Goal: Information Seeking & Learning: Learn about a topic

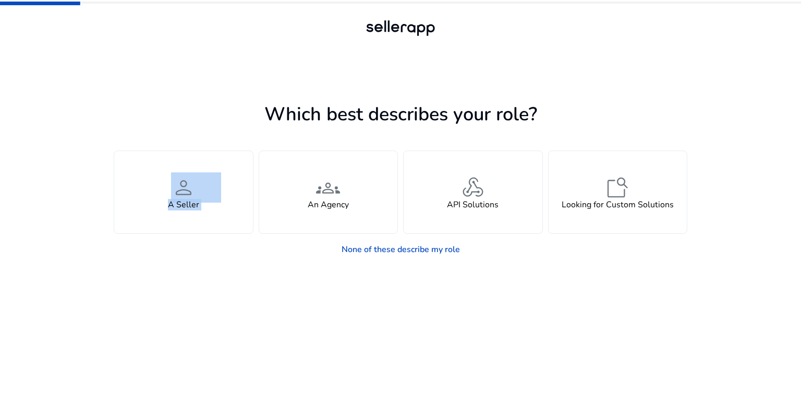
drag, startPoint x: 275, startPoint y: 132, endPoint x: 546, endPoint y: 106, distance: 272.4
click at [546, 106] on div "Which best describes your role? You manage your own brand or store and are look…" at bounding box center [401, 181] width 574 height 157
click at [576, 105] on h1 "Which best describes your role?" at bounding box center [401, 114] width 574 height 22
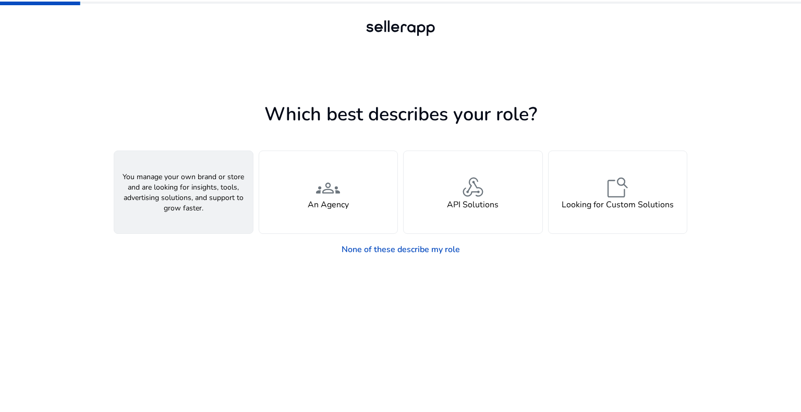
click at [152, 210] on div "person A Seller" at bounding box center [183, 192] width 139 height 82
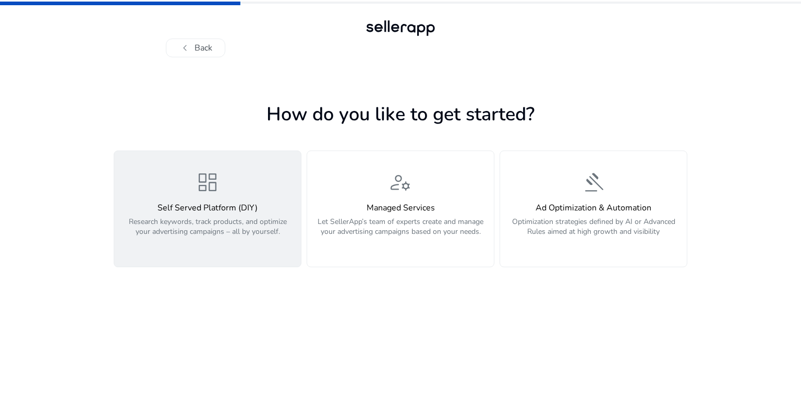
click at [211, 201] on div "dashboard Self Served Platform (DIY) Research keywords, track products, and opt…" at bounding box center [207, 209] width 174 height 78
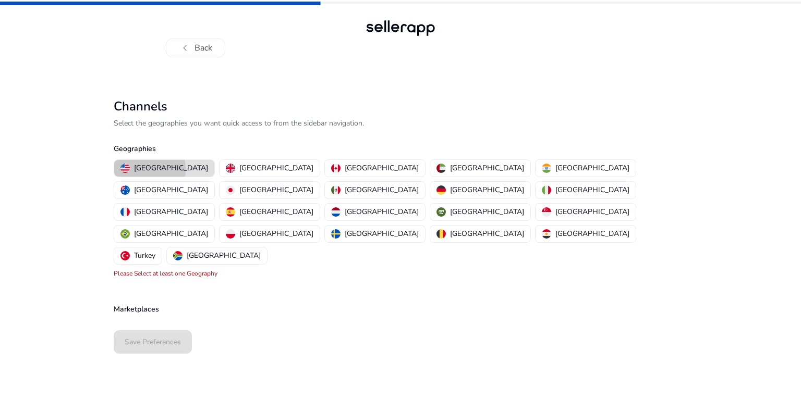
click at [130, 170] on div "[GEOGRAPHIC_DATA]" at bounding box center [164, 168] width 88 height 11
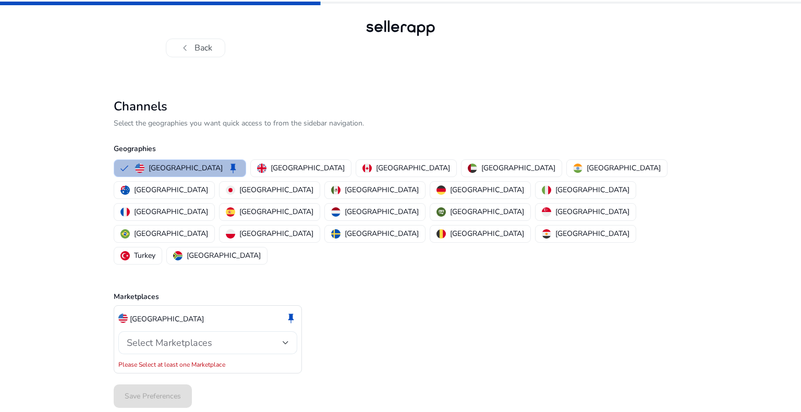
click at [189, 337] on span "Select Marketplaces" at bounding box center [170, 343] width 86 height 13
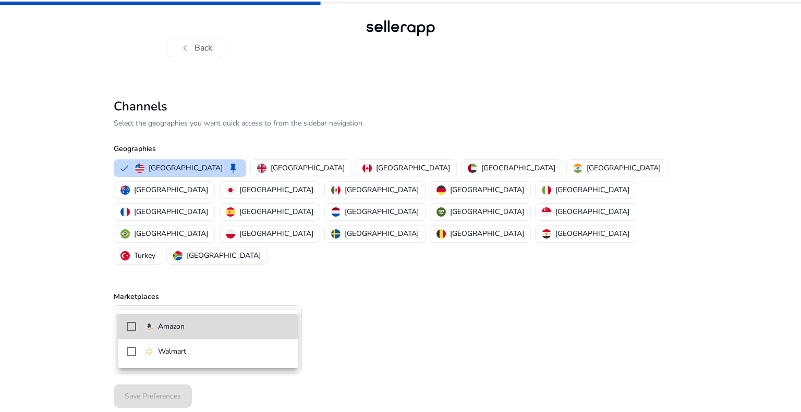
click at [192, 328] on span "Amazon" at bounding box center [216, 326] width 145 height 11
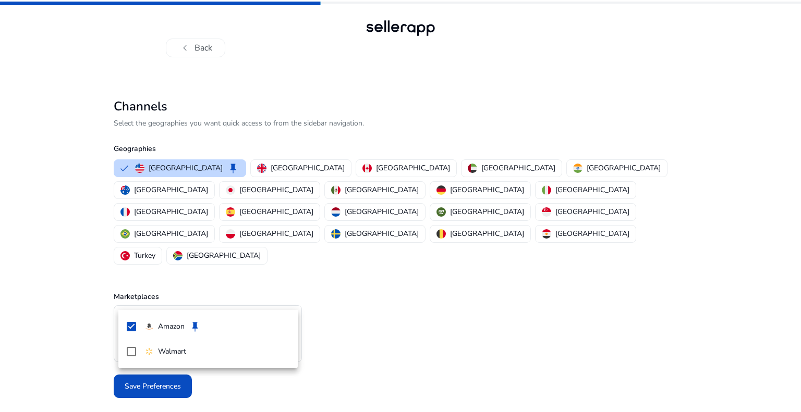
click at [381, 347] on div at bounding box center [400, 206] width 801 height 412
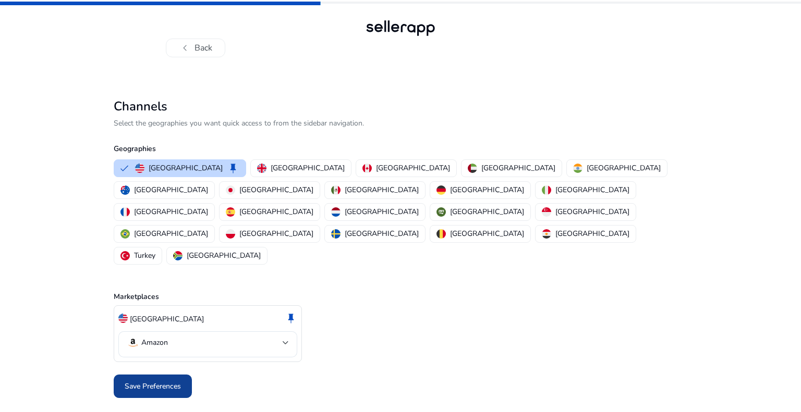
click at [140, 381] on span "Save Preferences" at bounding box center [153, 386] width 56 height 11
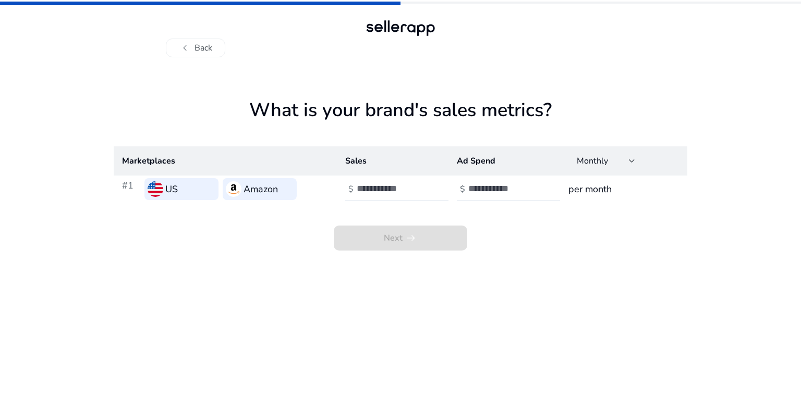
drag, startPoint x: 321, startPoint y: 117, endPoint x: 644, endPoint y: 118, distance: 323.3
click at [645, 113] on h1 "What is your brand's sales metrics?" at bounding box center [401, 122] width 574 height 47
click at [644, 120] on h1 "What is your brand's sales metrics?" at bounding box center [401, 122] width 574 height 47
click at [367, 189] on input "number" at bounding box center [392, 188] width 70 height 11
type input "*"
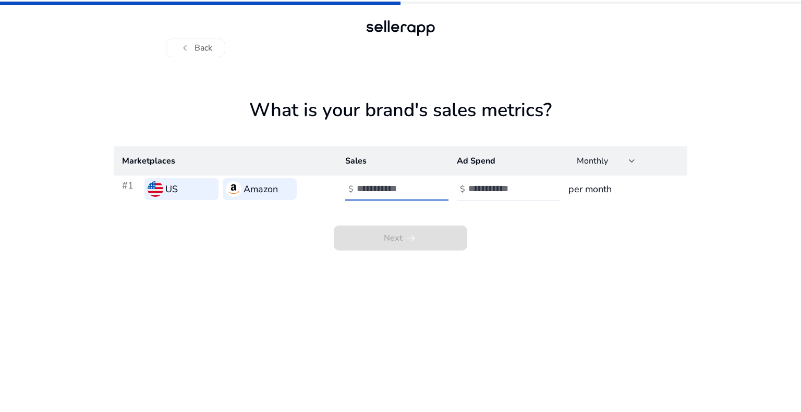
click at [425, 185] on input "*" at bounding box center [392, 188] width 70 height 11
drag, startPoint x: 483, startPoint y: 187, endPoint x: 513, endPoint y: 185, distance: 29.8
click at [483, 187] on input "number" at bounding box center [503, 188] width 70 height 11
type input "*"
click at [537, 185] on input "*" at bounding box center [503, 188] width 70 height 11
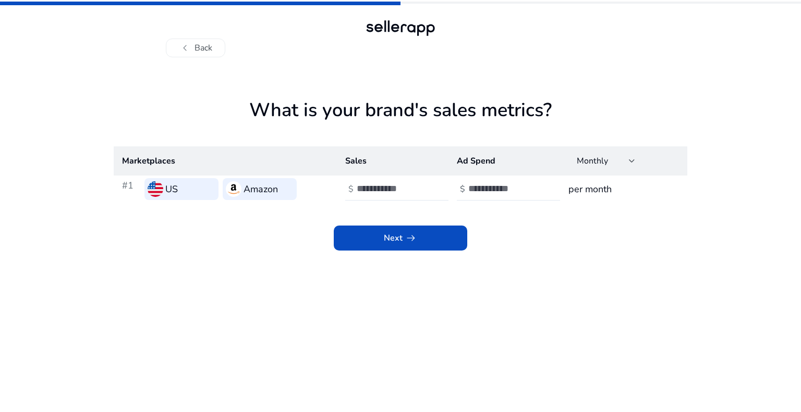
drag, startPoint x: 582, startPoint y: 184, endPoint x: 609, endPoint y: 187, distance: 26.8
click at [584, 184] on h3 "per month" at bounding box center [623, 189] width 111 height 15
click at [626, 182] on h3 "per month" at bounding box center [623, 189] width 111 height 15
click at [407, 234] on span "arrow_right_alt" at bounding box center [411, 238] width 13 height 13
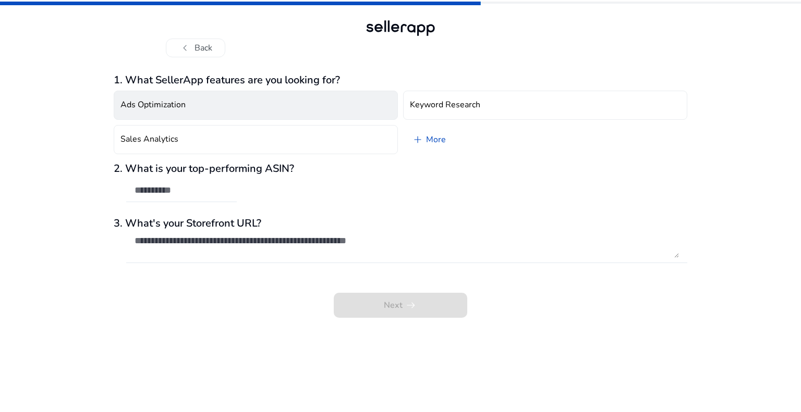
click at [221, 104] on button "Ads Optimization" at bounding box center [256, 105] width 284 height 29
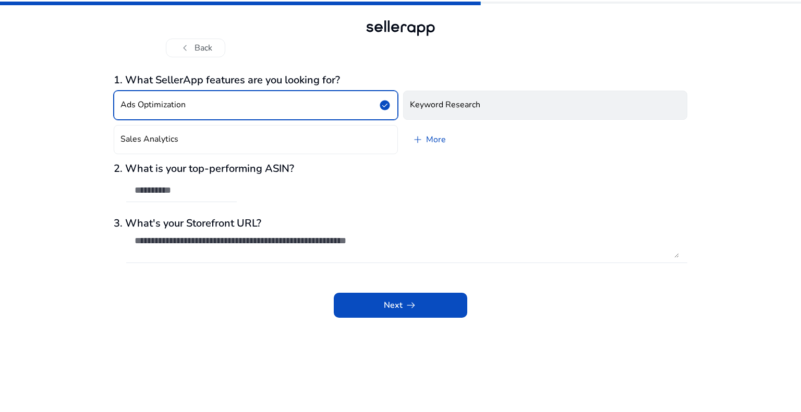
click at [467, 104] on h4 "Keyword Research" at bounding box center [445, 105] width 70 height 10
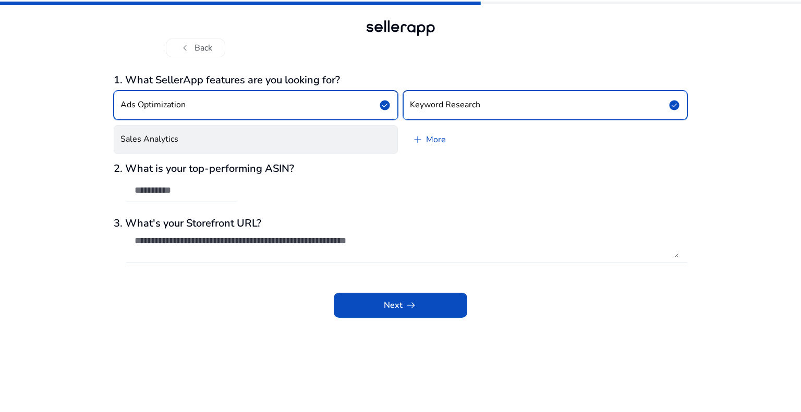
click at [346, 133] on button "Sales Analytics" at bounding box center [256, 139] width 284 height 29
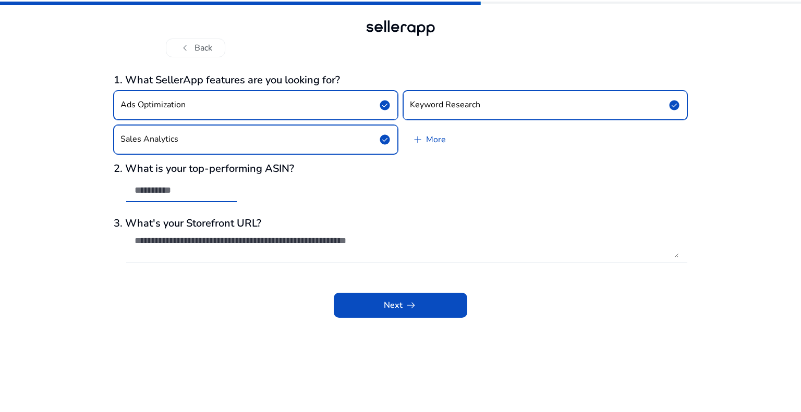
click at [194, 195] on input "text" at bounding box center [182, 190] width 94 height 11
click at [357, 191] on div "2. What is your top-performing ASIN?" at bounding box center [401, 188] width 574 height 51
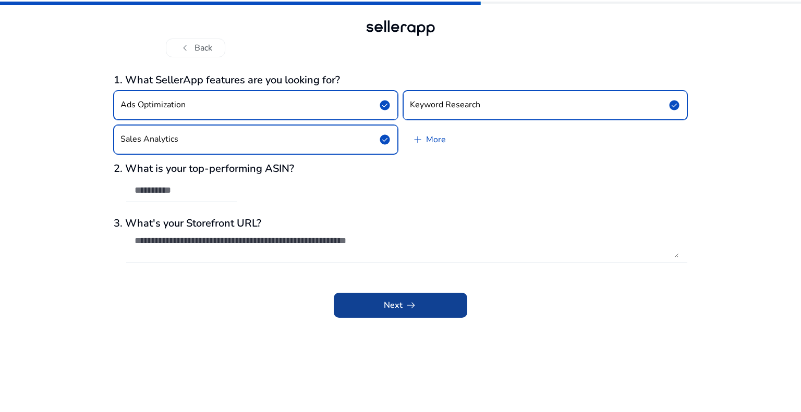
click at [413, 307] on span "arrow_right_alt" at bounding box center [411, 305] width 13 height 13
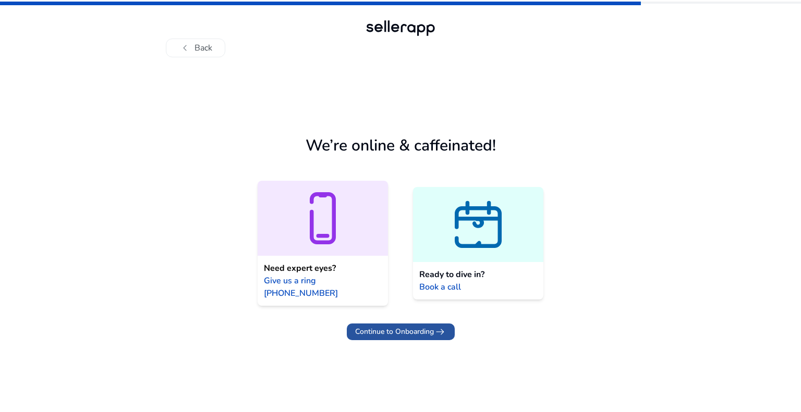
click at [431, 326] on span "Continue to Onboarding" at bounding box center [394, 331] width 79 height 11
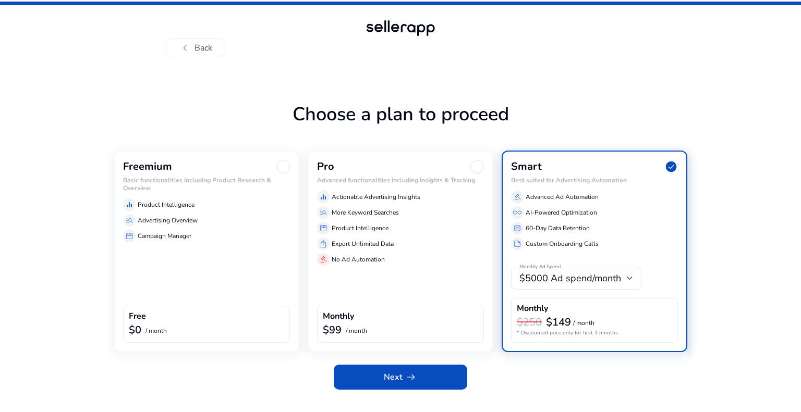
drag, startPoint x: 303, startPoint y: 119, endPoint x: 550, endPoint y: 115, distance: 246.1
click at [548, 114] on h1 "Choose a plan to proceed" at bounding box center [401, 126] width 574 height 47
click at [222, 221] on div "manage_search Advertising Overview" at bounding box center [206, 220] width 167 height 13
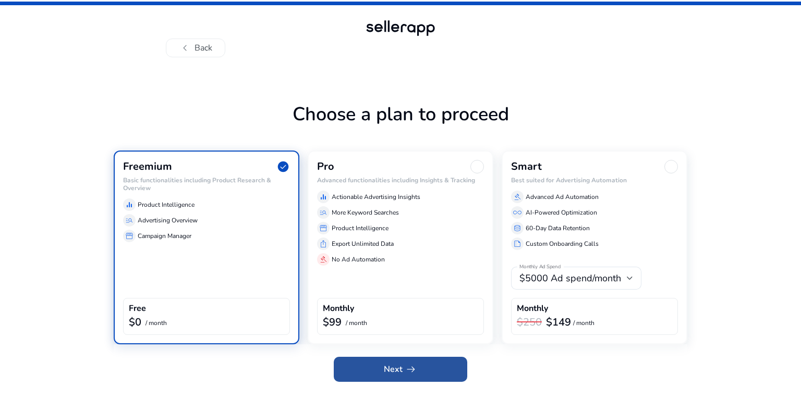
click at [418, 369] on span at bounding box center [400, 369] width 133 height 25
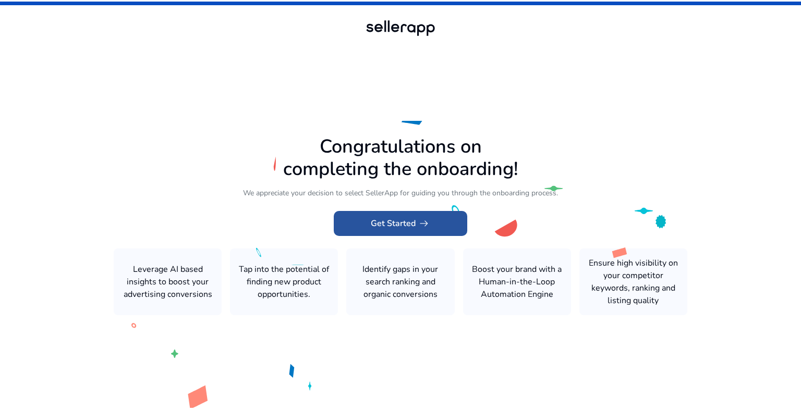
click at [448, 224] on span at bounding box center [400, 223] width 133 height 25
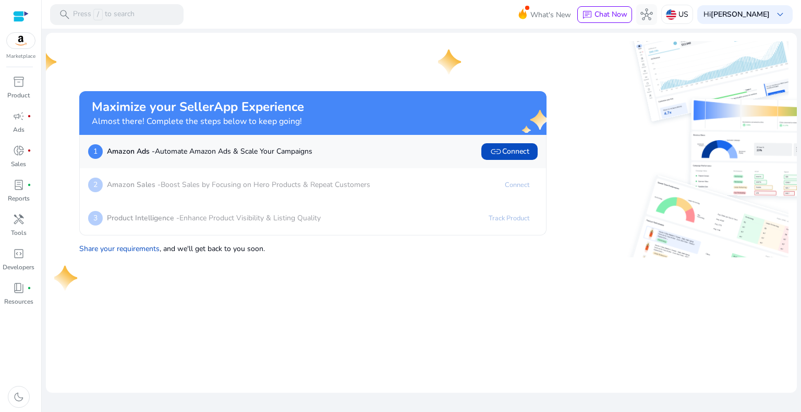
drag, startPoint x: 179, startPoint y: 121, endPoint x: 335, endPoint y: 125, distance: 155.4
click at [335, 125] on div "Maximize your SellerApp Experience Almost there! Complete the steps below to ke…" at bounding box center [296, 113] width 409 height 27
drag, startPoint x: 165, startPoint y: 254, endPoint x: 323, endPoint y: 255, distance: 158.5
click at [320, 252] on div "Maximize your SellerApp Experience Almost there! Complete the steps below to ke…" at bounding box center [312, 174] width 467 height 166
click at [339, 273] on mat-card "Maximize your SellerApp Experience Almost there! Complete the steps below to ke…" at bounding box center [421, 213] width 751 height 360
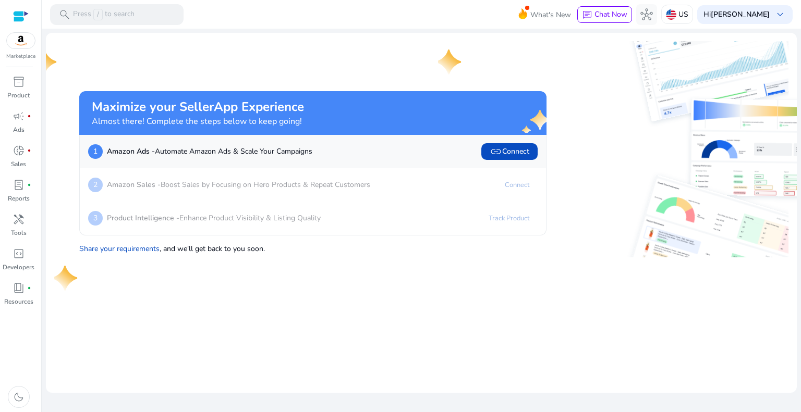
click at [433, 344] on mat-card "Maximize your SellerApp Experience Almost there! Complete the steps below to ke…" at bounding box center [421, 213] width 751 height 360
click at [13, 94] on p "Product" at bounding box center [18, 95] width 22 height 9
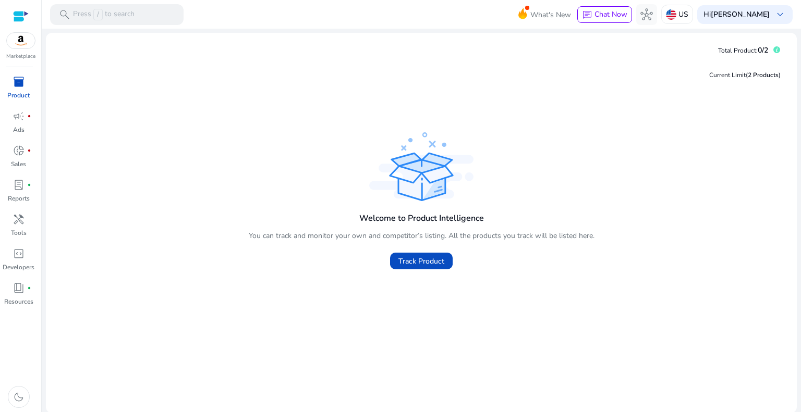
click at [23, 94] on p "Product" at bounding box center [18, 95] width 22 height 9
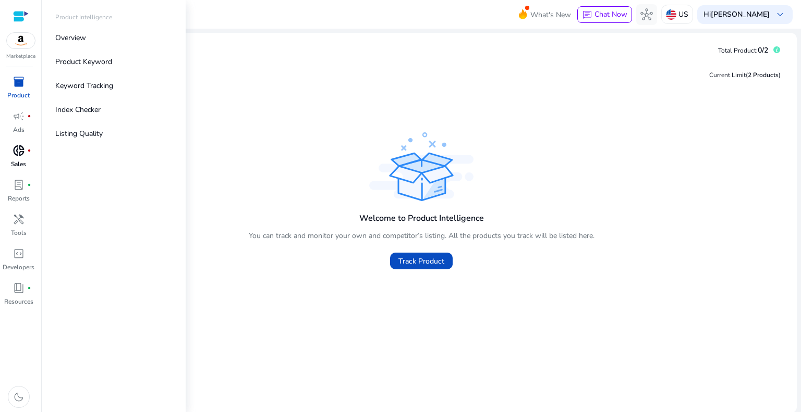
click at [15, 168] on p "Sales" at bounding box center [18, 164] width 15 height 9
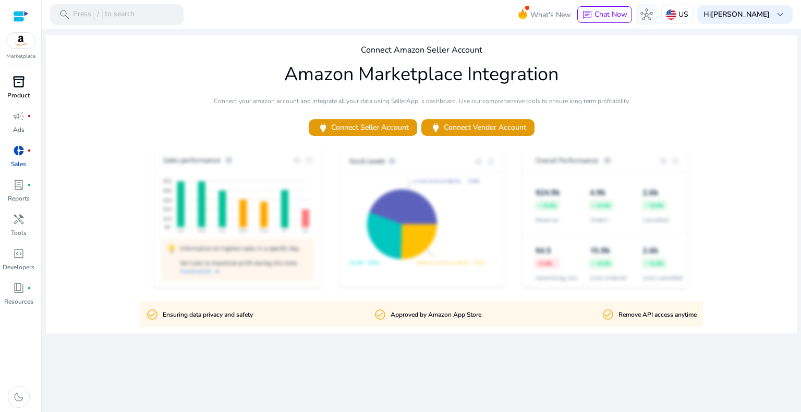
click at [15, 102] on link "inventory_2 Product" at bounding box center [18, 91] width 37 height 34
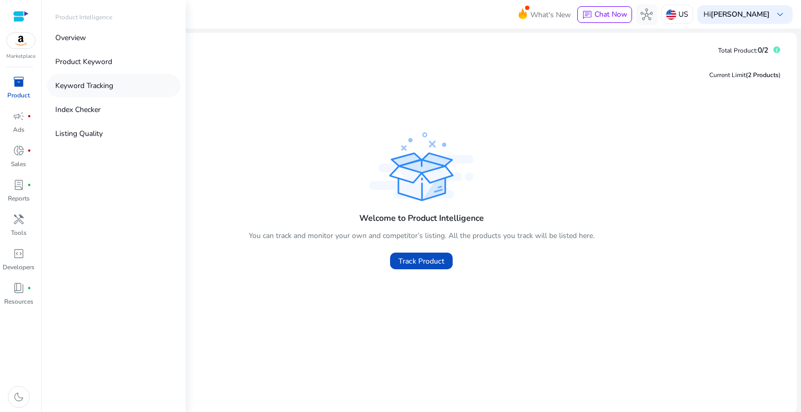
click at [97, 91] on link "Keyword Tracking" at bounding box center [113, 85] width 133 height 23
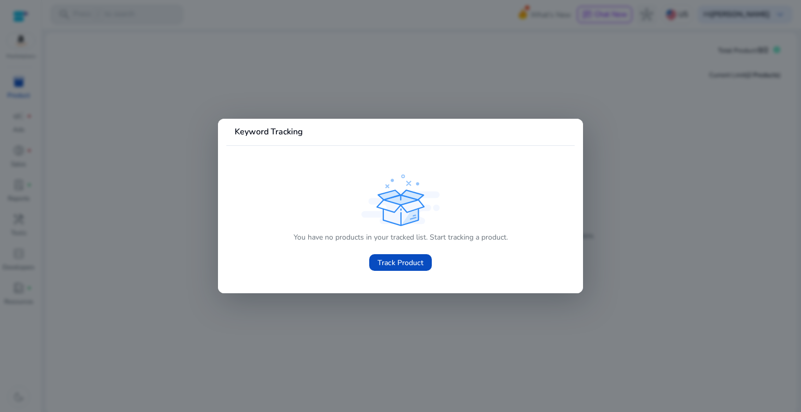
click at [580, 202] on mat-card "Keyword Tracking You have no products in your tracked list. Start tracking a pr…" at bounding box center [400, 206] width 365 height 175
click at [596, 198] on div at bounding box center [400, 206] width 801 height 412
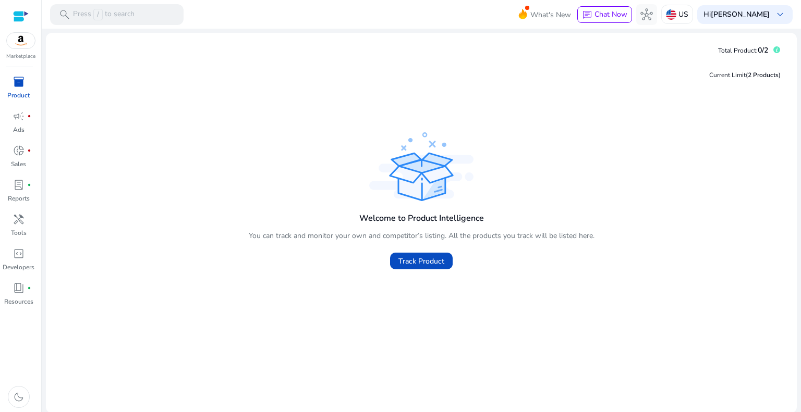
click at [20, 25] on div at bounding box center [21, 16] width 16 height 32
click at [23, 16] on div at bounding box center [21, 16] width 16 height 12
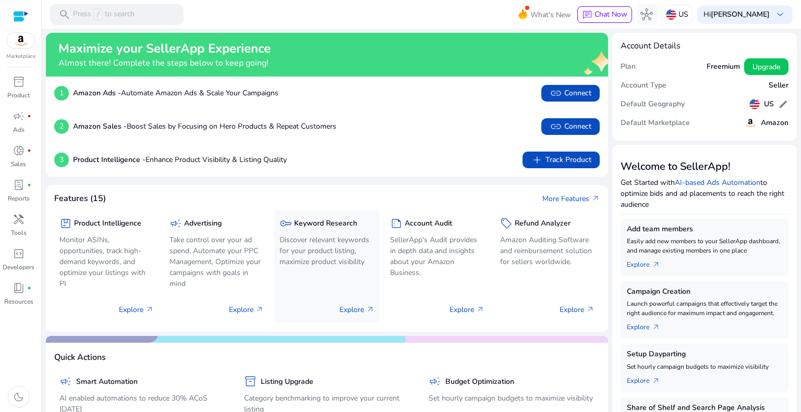
click at [323, 229] on div "key Keyword Research" at bounding box center [326, 223] width 94 height 15
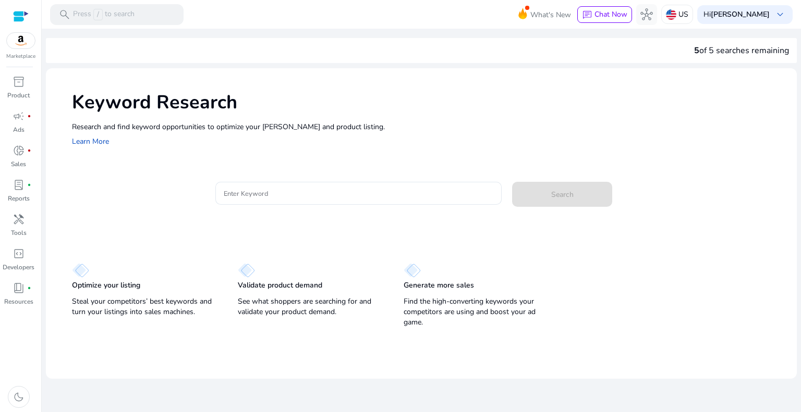
click at [359, 217] on mat-card "Enter Keyword Search" at bounding box center [434, 199] width 725 height 51
click at [27, 149] on span "fiber_manual_record" at bounding box center [29, 151] width 4 height 4
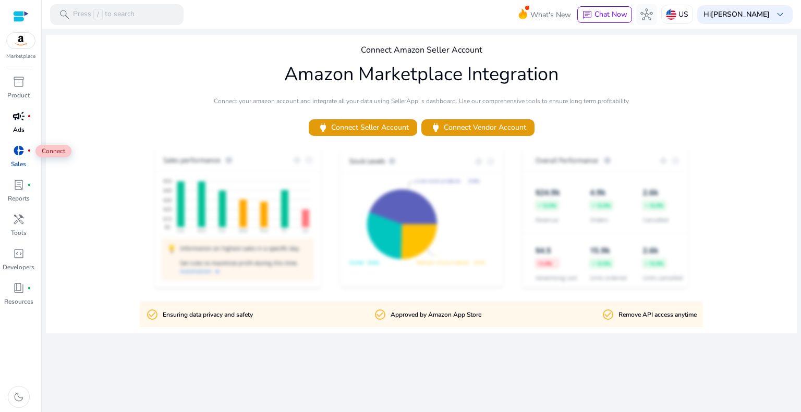
click at [22, 117] on span "campaign" at bounding box center [19, 116] width 13 height 13
click at [27, 89] on div "inventory_2" at bounding box center [18, 82] width 29 height 17
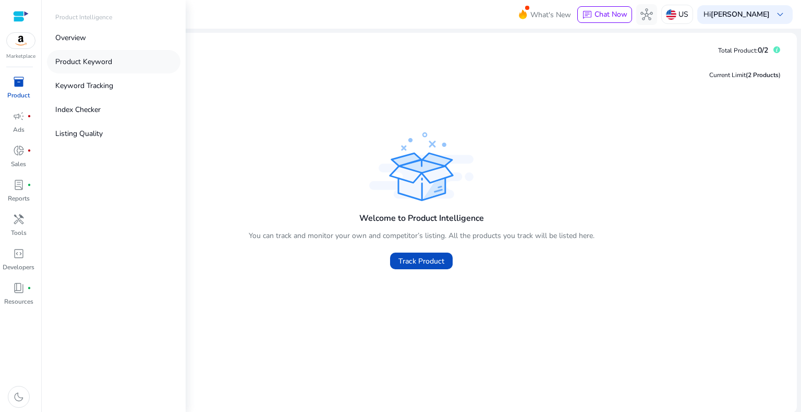
click at [106, 58] on p "Product Keyword" at bounding box center [83, 61] width 57 height 11
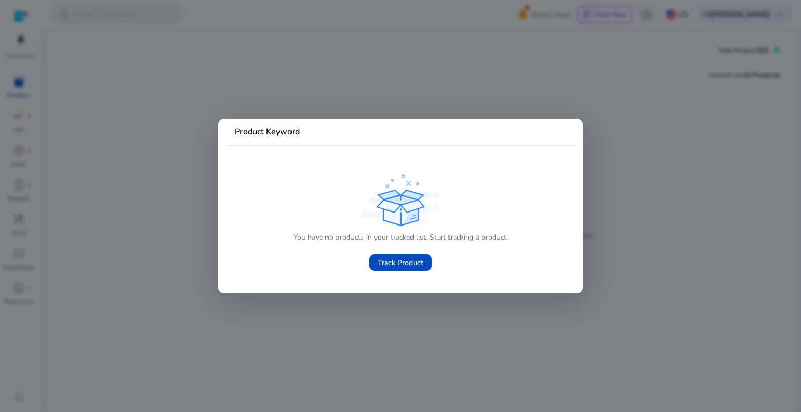
click at [113, 223] on div at bounding box center [400, 206] width 801 height 412
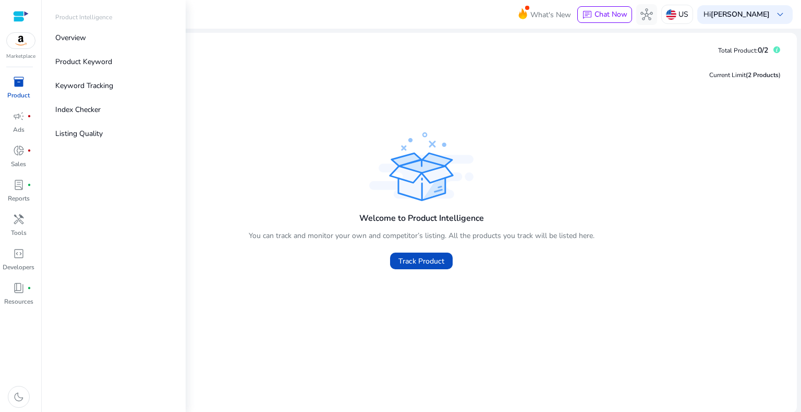
click at [17, 93] on p "Product" at bounding box center [18, 95] width 22 height 9
click at [86, 35] on p "Overview" at bounding box center [70, 37] width 31 height 11
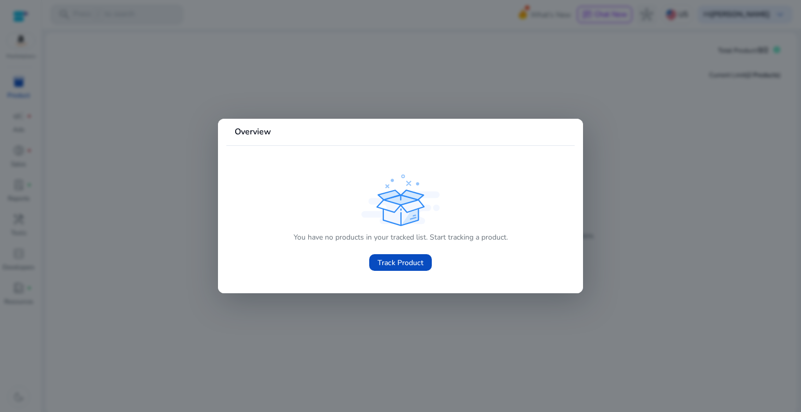
click at [166, 239] on div at bounding box center [400, 206] width 801 height 412
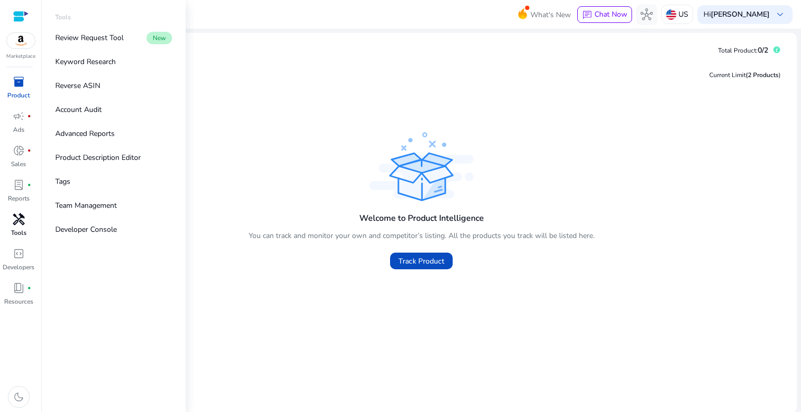
click at [15, 228] on p "Tools" at bounding box center [19, 232] width 16 height 9
click at [90, 60] on p "Keyword Research" at bounding box center [85, 61] width 60 height 11
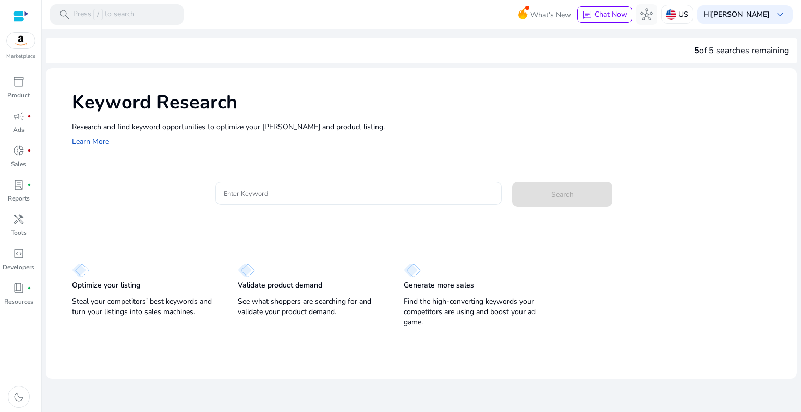
click at [285, 200] on div at bounding box center [359, 193] width 270 height 23
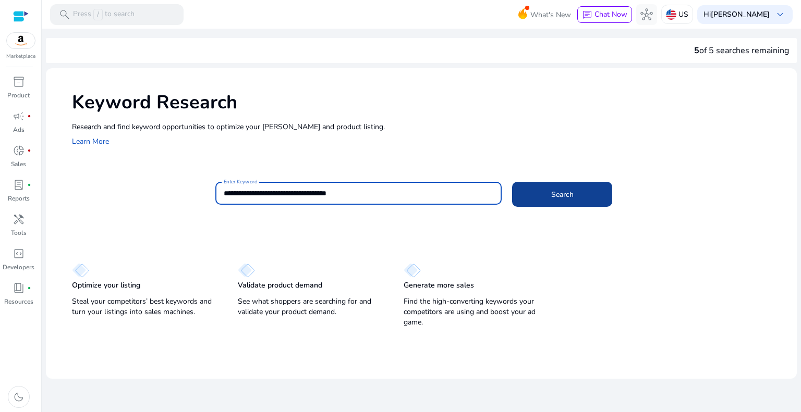
type input "**********"
drag, startPoint x: 231, startPoint y: 193, endPoint x: 350, endPoint y: 186, distance: 119.1
click at [350, 186] on div "**********" at bounding box center [359, 193] width 270 height 23
click at [385, 193] on input "**********" at bounding box center [359, 193] width 270 height 11
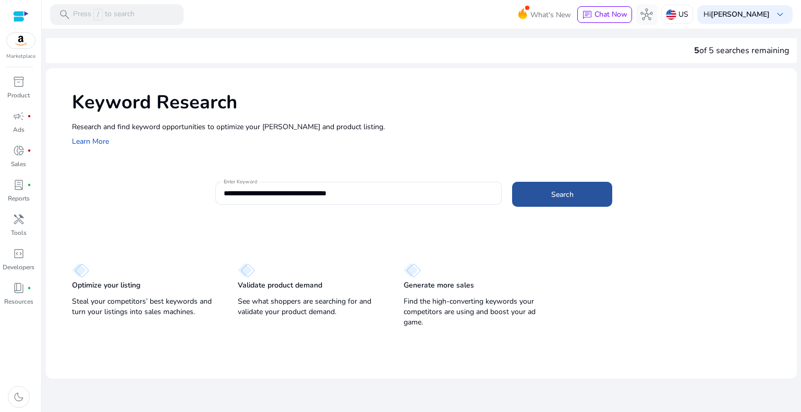
click at [563, 190] on span "Search" at bounding box center [562, 194] width 22 height 11
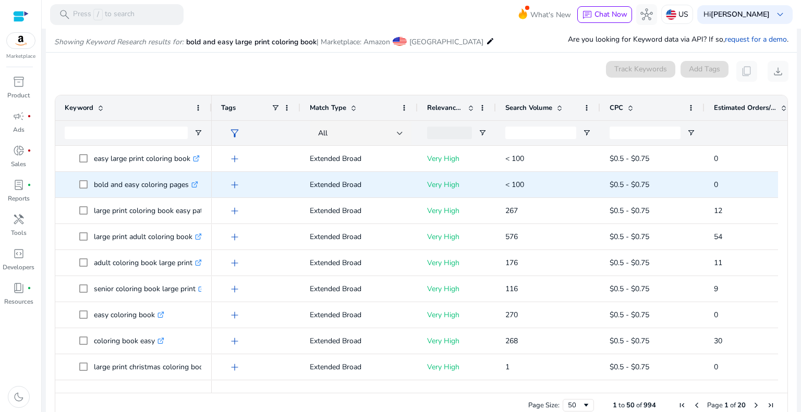
scroll to position [124, 0]
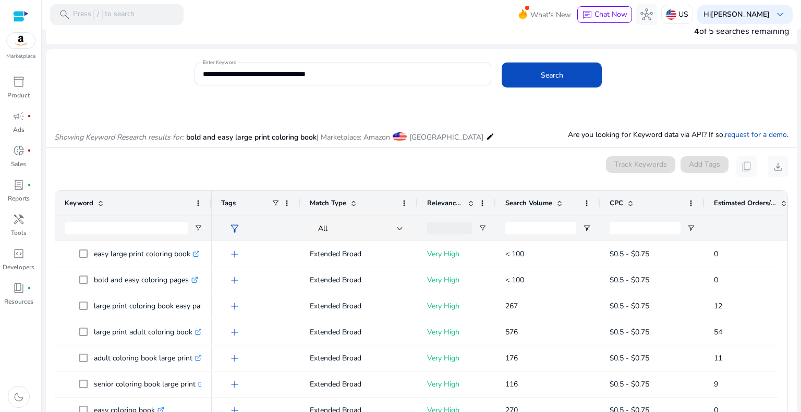
scroll to position [52, 0]
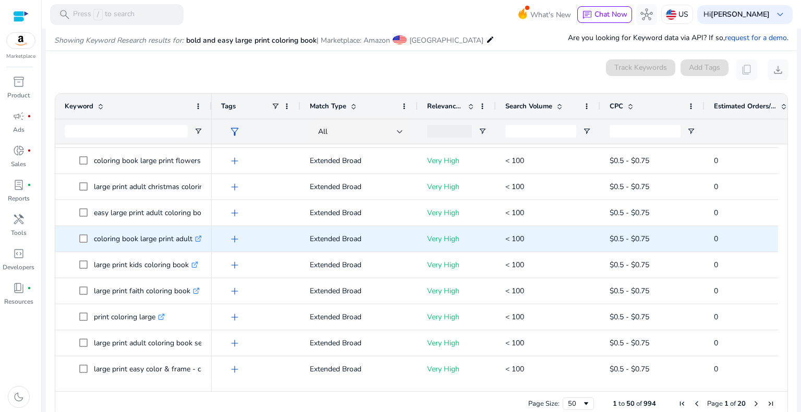
scroll to position [134, 0]
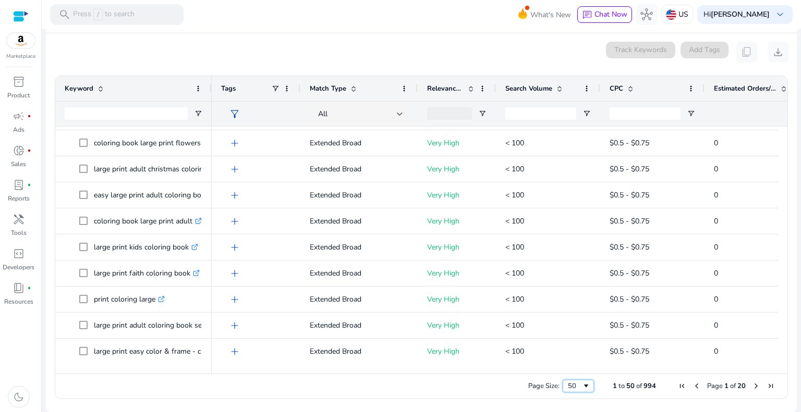
click at [574, 384] on div "50" at bounding box center [575, 386] width 14 height 9
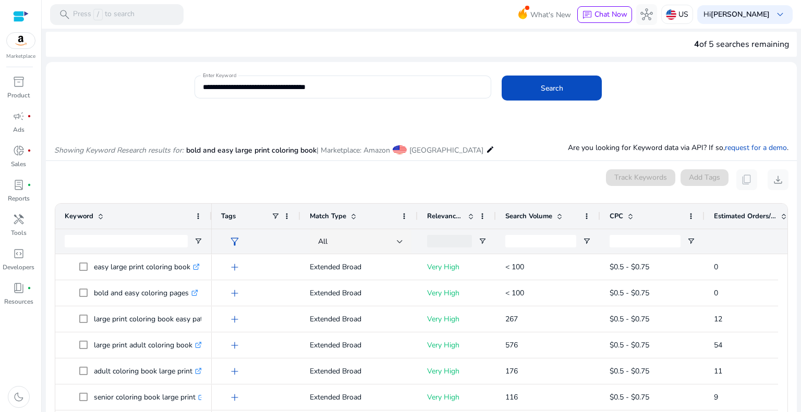
scroll to position [0, 0]
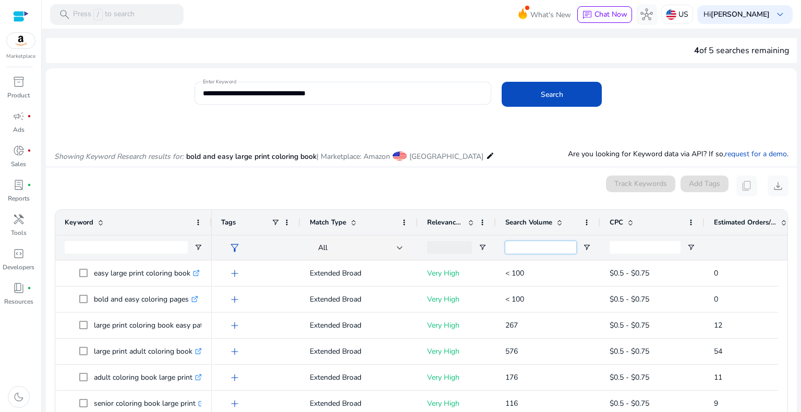
click at [530, 248] on input "Search Volume Filter Input" at bounding box center [540, 247] width 71 height 13
click at [581, 226] on div "Search Volume" at bounding box center [548, 222] width 86 height 25
click at [589, 221] on span at bounding box center [586, 222] width 8 height 8
click at [555, 246] on input "Search Volume Filter Input" at bounding box center [540, 247] width 71 height 13
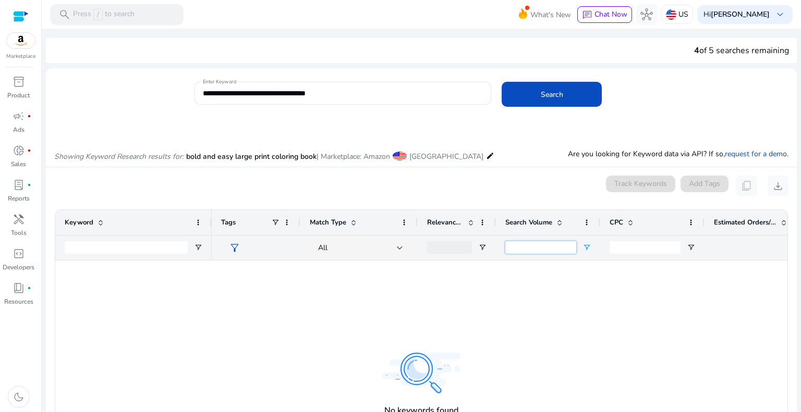
type input "*"
click at [500, 241] on div "***" at bounding box center [548, 247] width 104 height 25
click at [509, 248] on input "***" at bounding box center [540, 247] width 71 height 13
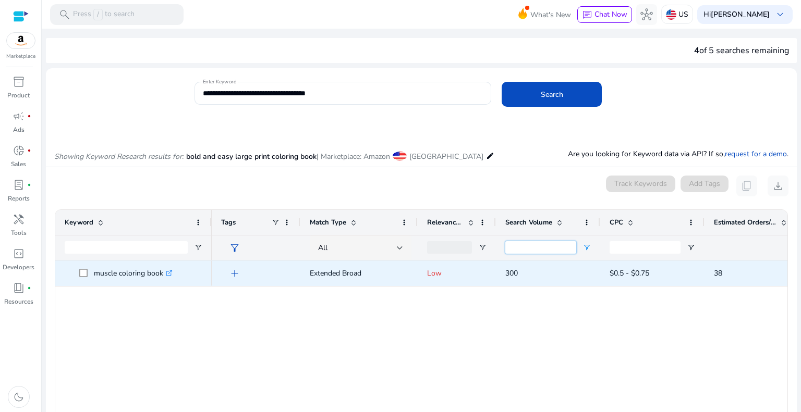
type input "***"
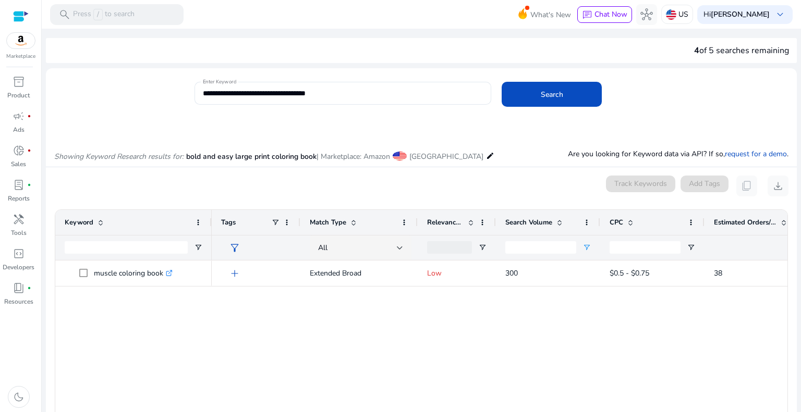
click at [563, 223] on span at bounding box center [559, 222] width 8 height 8
drag, startPoint x: 550, startPoint y: 246, endPoint x: 506, endPoint y: 257, distance: 45.3
click at [506, 257] on div "***" at bounding box center [540, 248] width 71 height 25
click at [589, 251] on span "Open Filter Menu" at bounding box center [586, 247] width 8 height 8
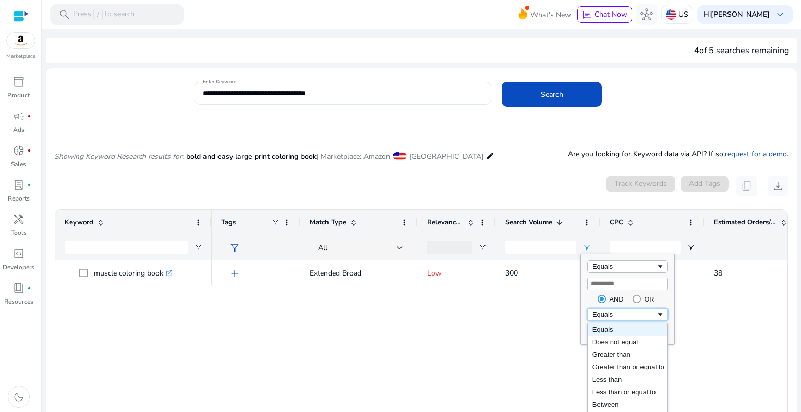
click at [620, 312] on div "Equals" at bounding box center [624, 315] width 64 height 8
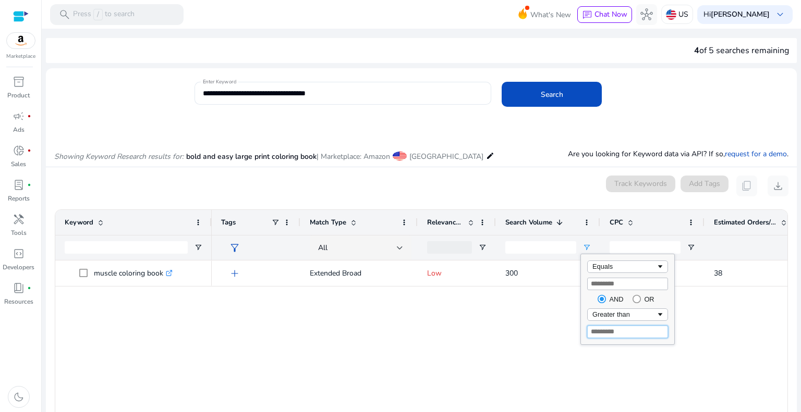
click at [623, 330] on input "Filter Value" at bounding box center [627, 332] width 81 height 13
click at [639, 266] on div "Equals" at bounding box center [624, 267] width 64 height 8
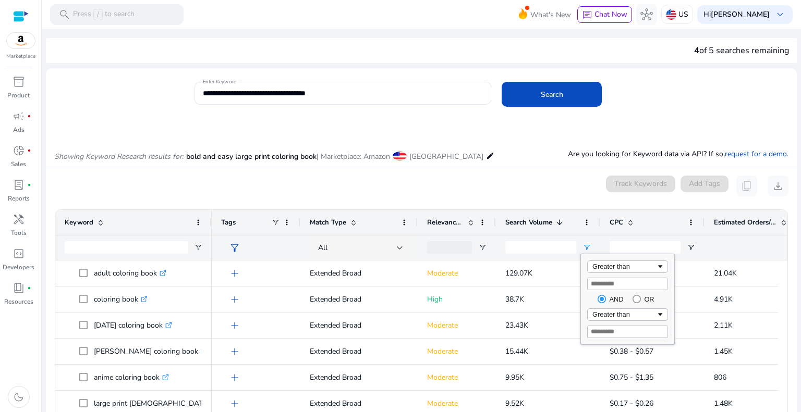
click at [576, 231] on div "Search Volume 1" at bounding box center [542, 223] width 74 height 20
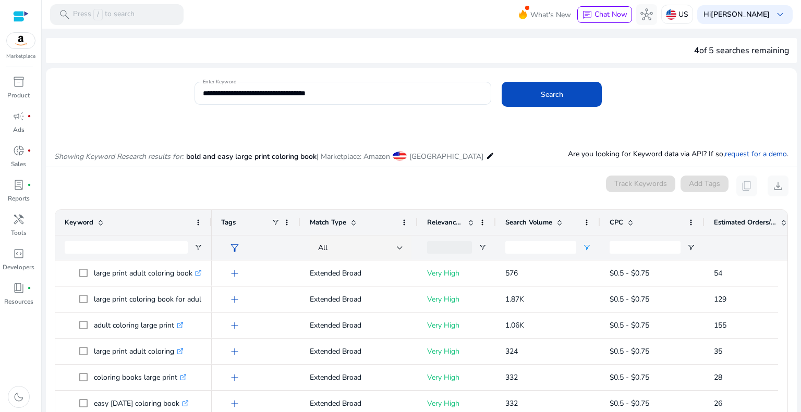
click at [576, 222] on div "Search Volume" at bounding box center [542, 223] width 74 height 20
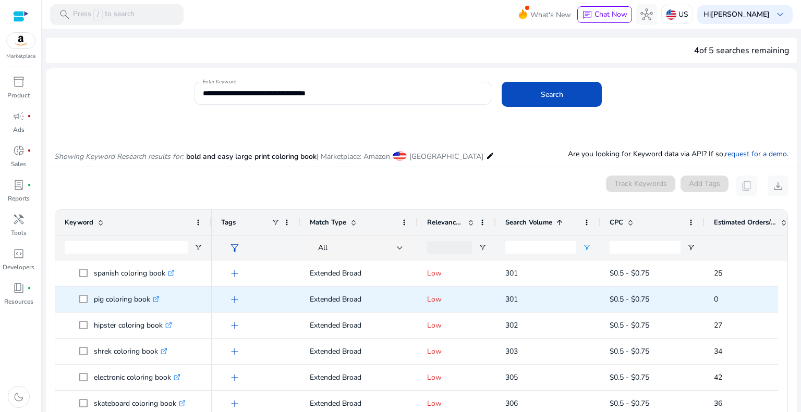
scroll to position [52, 0]
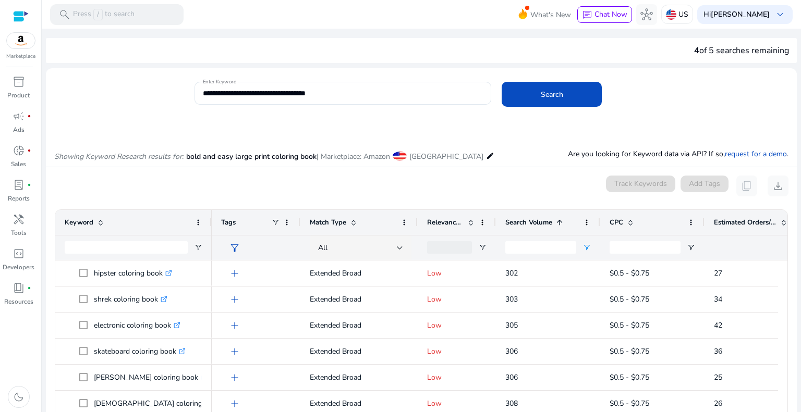
click at [565, 224] on div "Search Volume 1" at bounding box center [542, 223] width 74 height 20
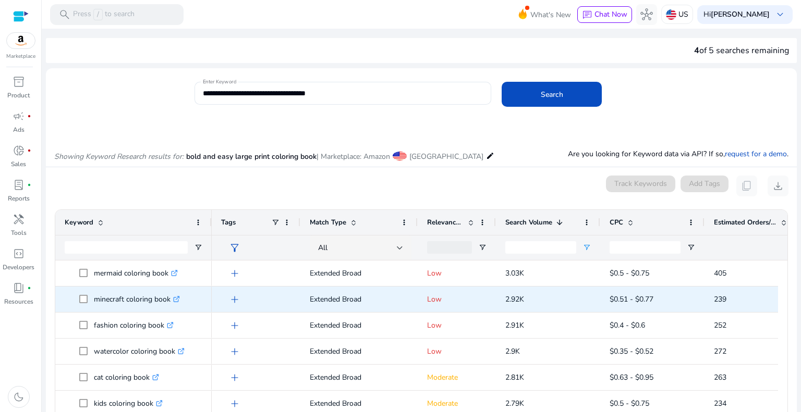
scroll to position [782, 0]
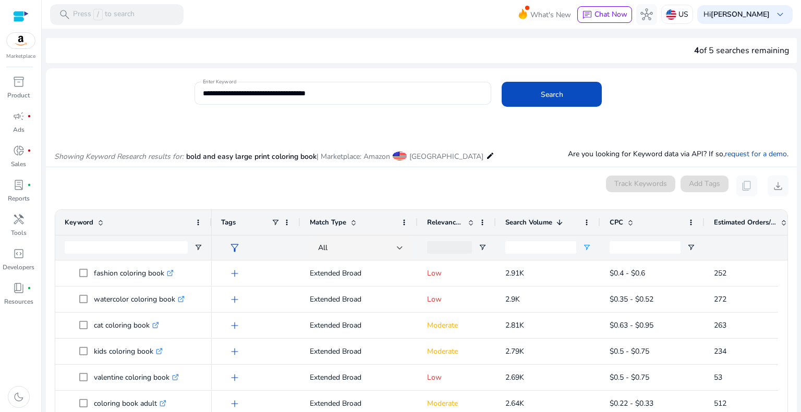
click at [470, 224] on span at bounding box center [471, 222] width 8 height 8
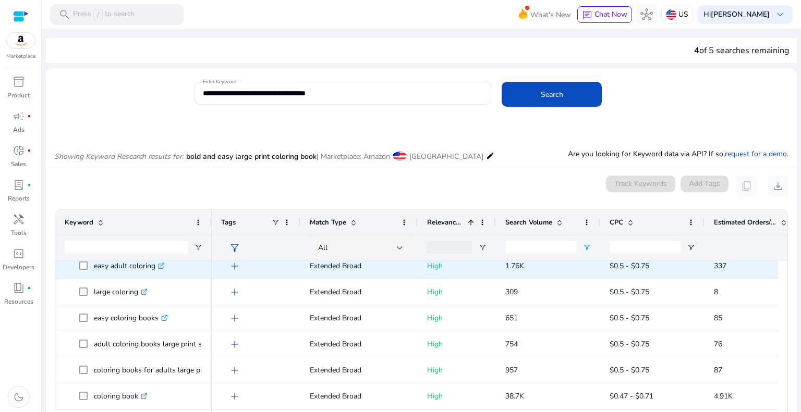
scroll to position [313, 0]
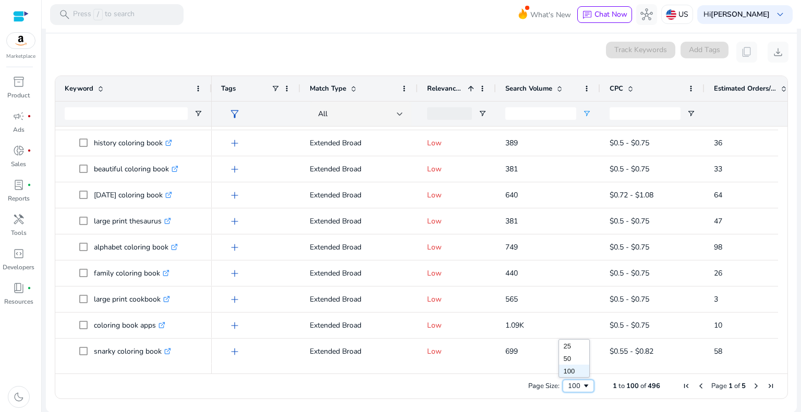
click at [583, 386] on span "Page Size" at bounding box center [586, 386] width 8 height 8
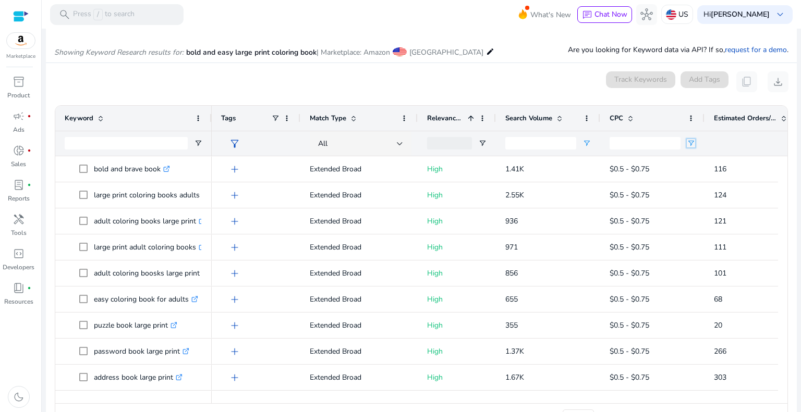
click at [691, 143] on span "Open Filter Menu" at bounding box center [691, 143] width 8 height 8
click at [621, 114] on span "CPC" at bounding box center [616, 118] width 14 height 9
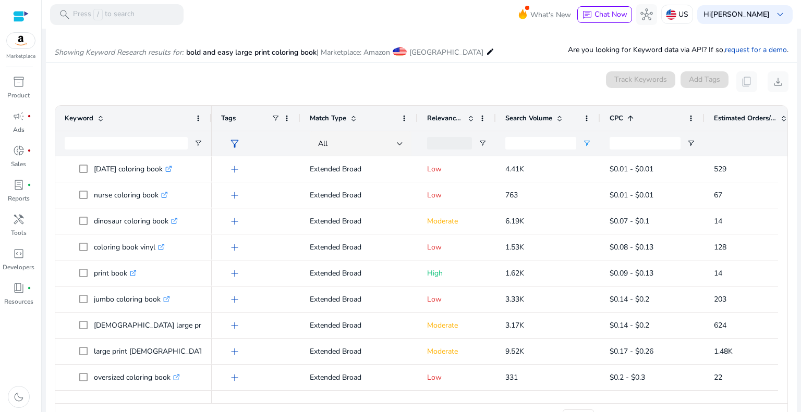
click at [621, 114] on span "CPC" at bounding box center [616, 118] width 14 height 9
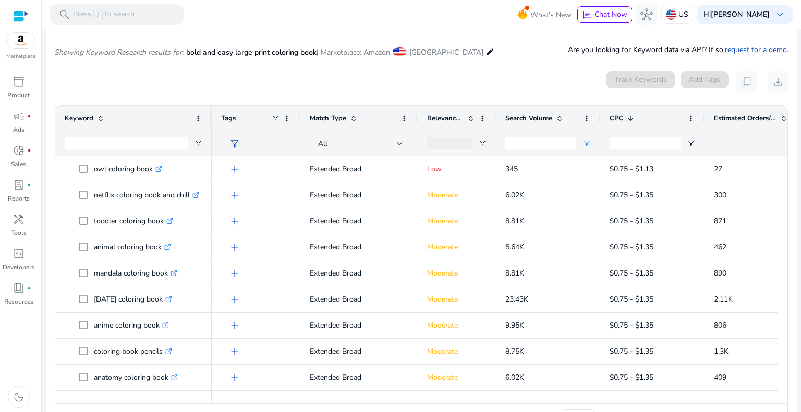
click at [621, 114] on span "CPC" at bounding box center [616, 118] width 14 height 9
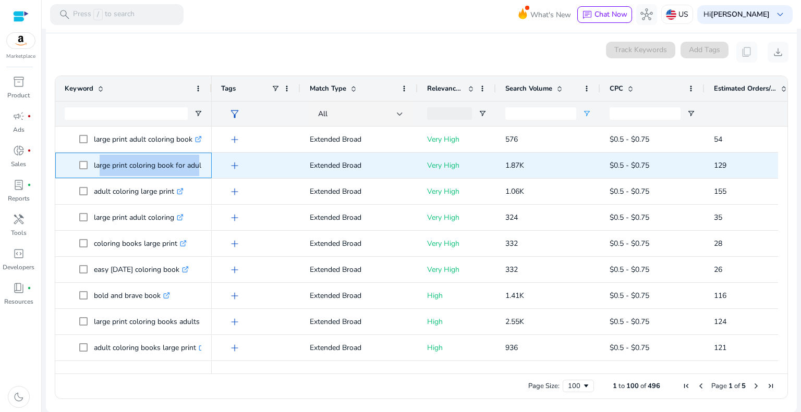
drag, startPoint x: 95, startPoint y: 166, endPoint x: 196, endPoint y: 161, distance: 101.3
click at [196, 161] on p "large print coloring book for adults .st0{fill:#2c8af8}" at bounding box center [155, 165] width 123 height 21
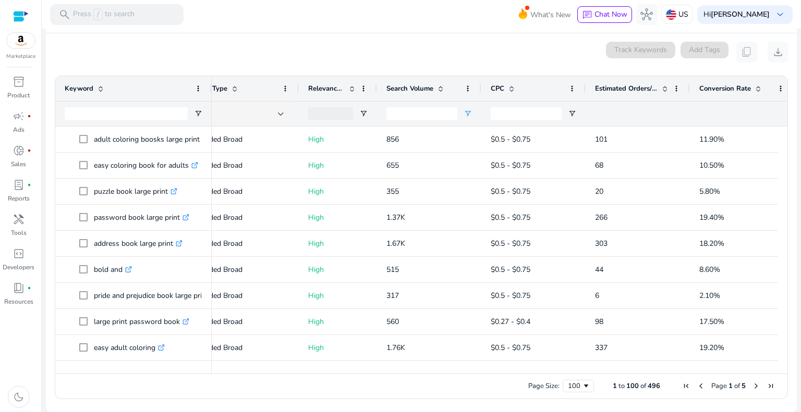
scroll to position [0, 139]
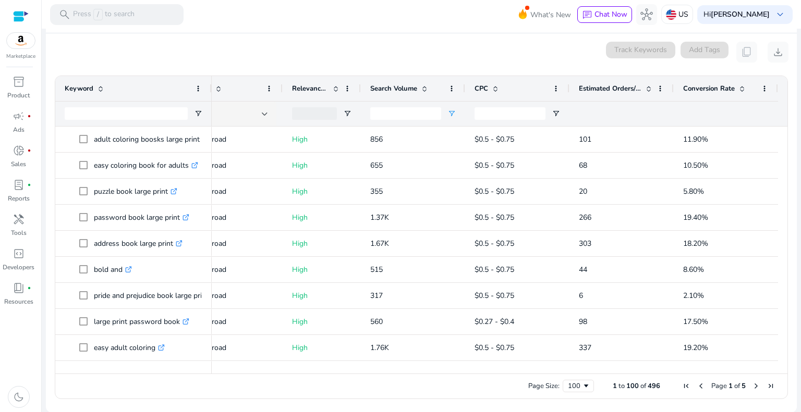
click at [631, 86] on span "Estimated Orders/Month" at bounding box center [610, 88] width 63 height 9
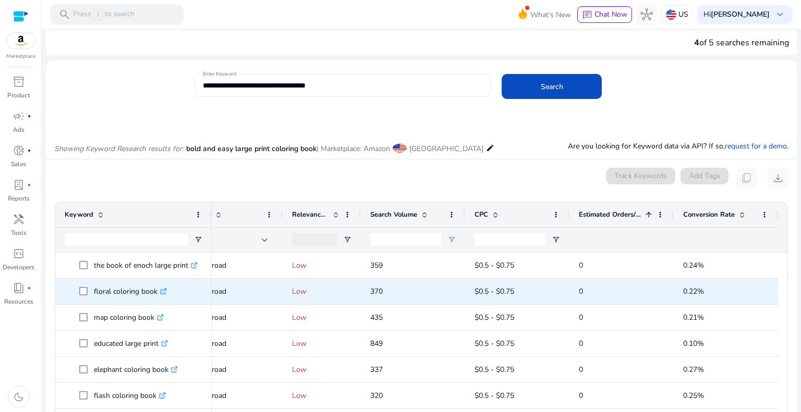
scroll to position [0, 0]
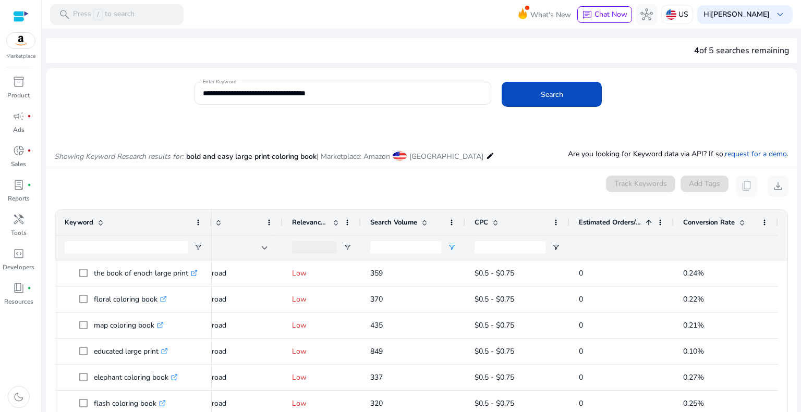
click at [645, 228] on div "Estimated Orders/Month 1" at bounding box center [616, 223] width 74 height 20
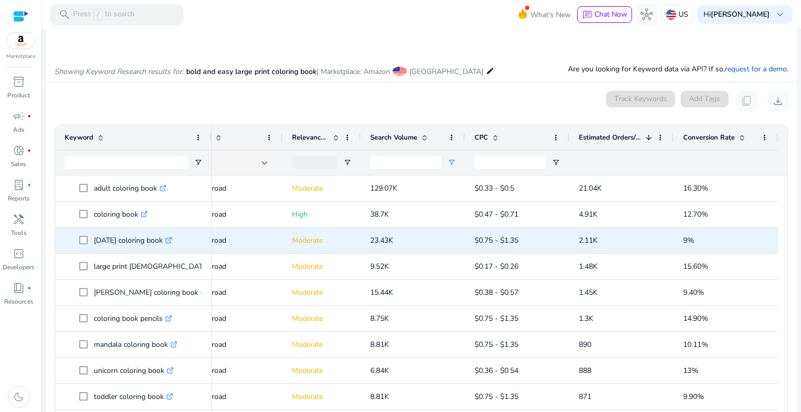
scroll to position [134, 0]
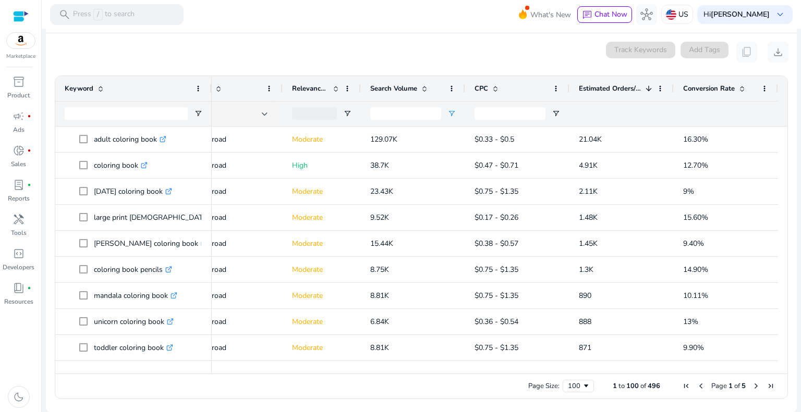
click at [738, 89] on span at bounding box center [742, 88] width 8 height 8
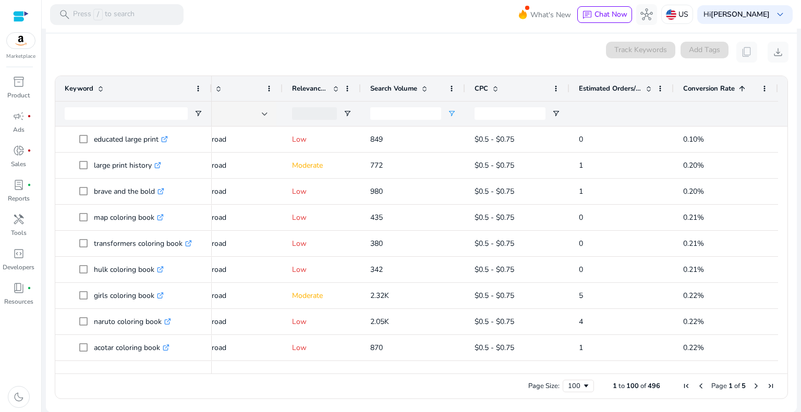
click at [738, 89] on span at bounding box center [742, 88] width 8 height 8
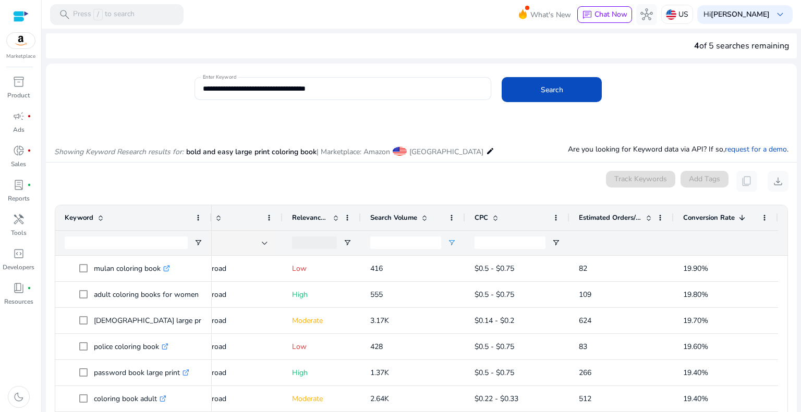
scroll to position [0, 0]
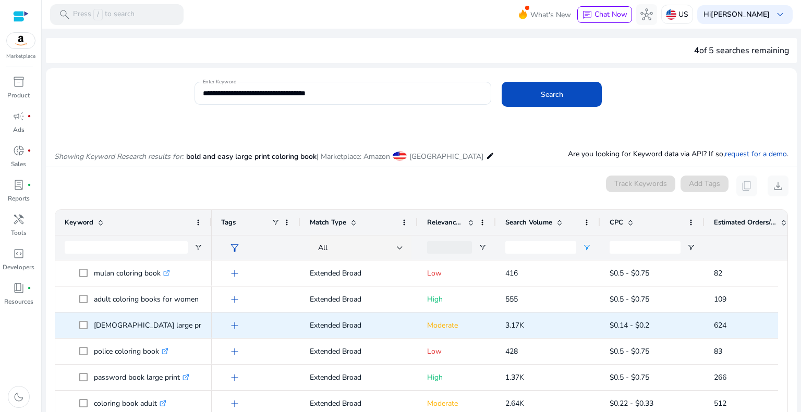
scroll to position [0, 139]
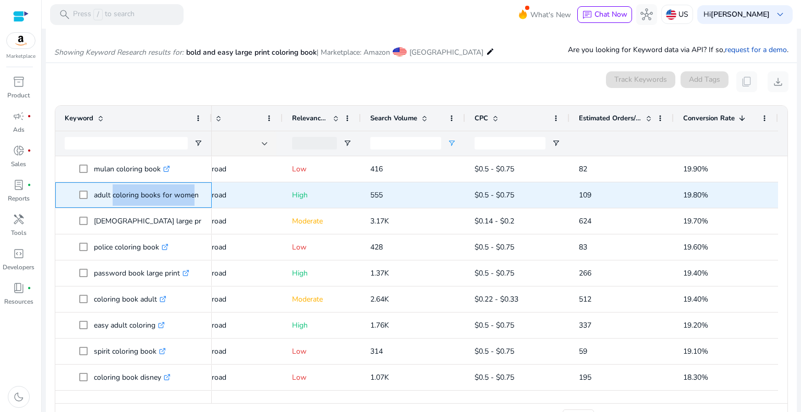
drag, startPoint x: 111, startPoint y: 193, endPoint x: 187, endPoint y: 194, distance: 75.6
click at [187, 194] on p "adult coloring books for women large print .st0{fill:#2c8af8}" at bounding box center [169, 195] width 150 height 21
click at [177, 196] on p "adult coloring books for women large print .st0{fill:#2c8af8}" at bounding box center [169, 195] width 150 height 21
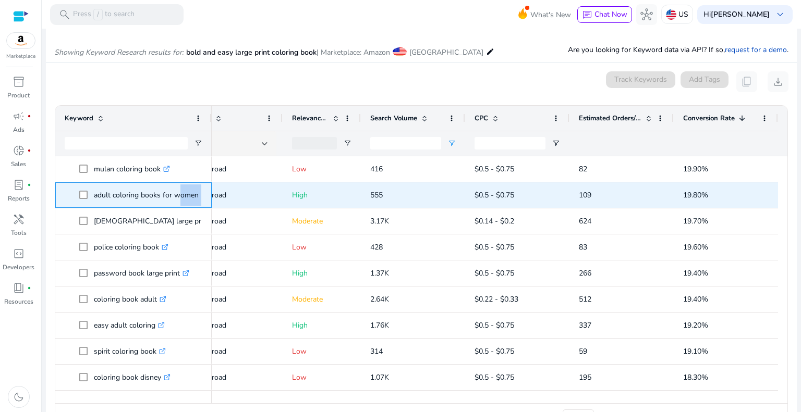
drag, startPoint x: 177, startPoint y: 196, endPoint x: 151, endPoint y: 198, distance: 26.2
click at [177, 197] on p "adult coloring books for women large print .st0{fill:#2c8af8}" at bounding box center [169, 195] width 150 height 21
click at [127, 193] on p "adult coloring books for women large print .st0{fill:#2c8af8}" at bounding box center [169, 195] width 150 height 21
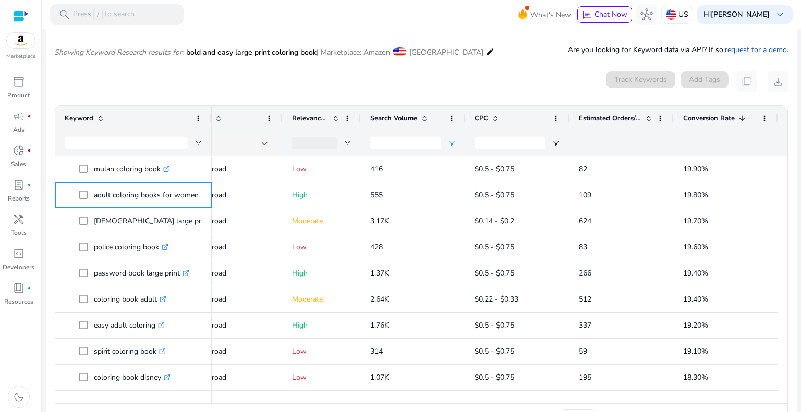
scroll to position [0, 0]
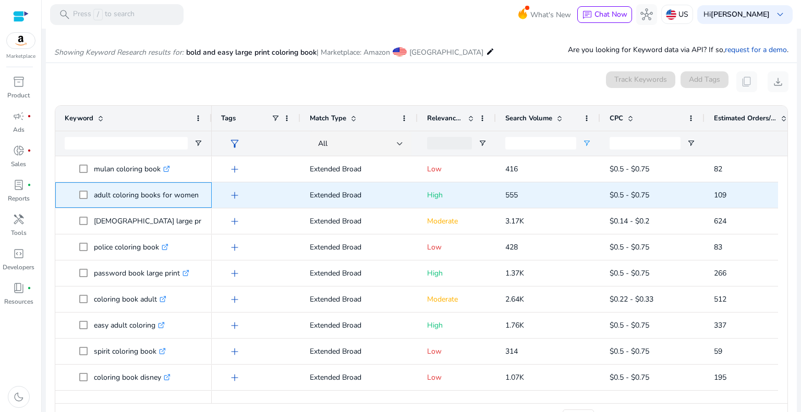
click at [117, 189] on p "adult coloring books for women large print .st0{fill:#2c8af8}" at bounding box center [169, 195] width 150 height 21
drag, startPoint x: 96, startPoint y: 196, endPoint x: 191, endPoint y: 191, distance: 95.0
click at [191, 191] on span "adult coloring books for women large print .st0{fill:#2c8af8}" at bounding box center [140, 195] width 123 height 21
click at [181, 197] on p "adult coloring books for women large print .st0{fill:#2c8af8}" at bounding box center [169, 195] width 150 height 21
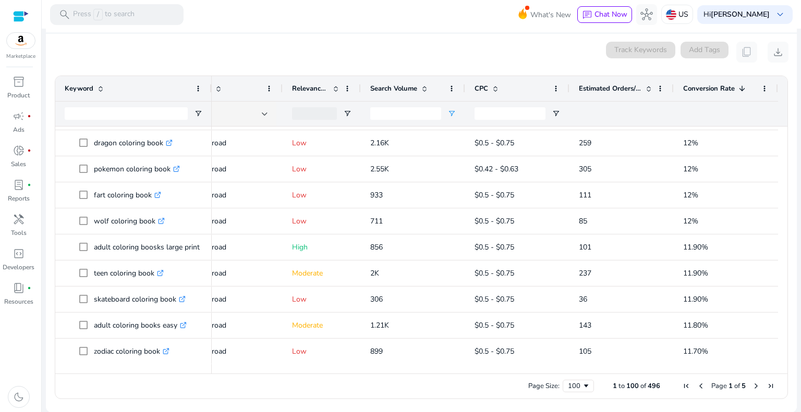
drag, startPoint x: 499, startPoint y: 369, endPoint x: 377, endPoint y: 367, distance: 122.0
click at [377, 367] on div at bounding box center [427, 368] width 701 height 9
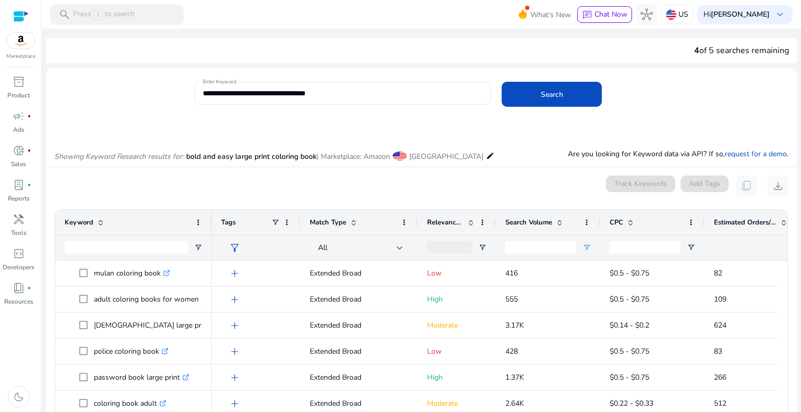
click at [473, 223] on span at bounding box center [471, 222] width 8 height 8
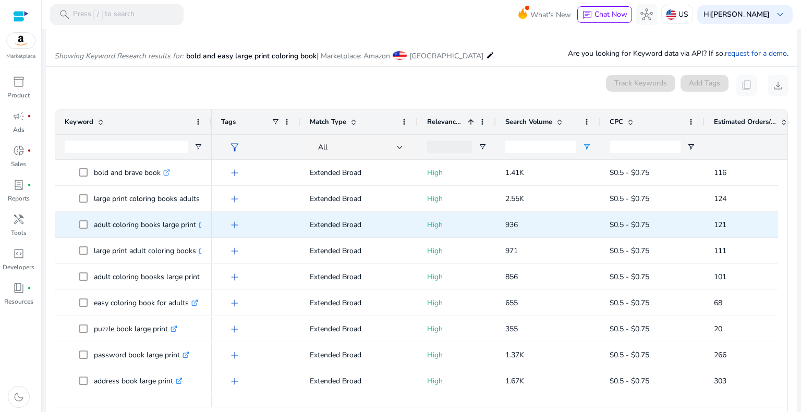
scroll to position [104, 0]
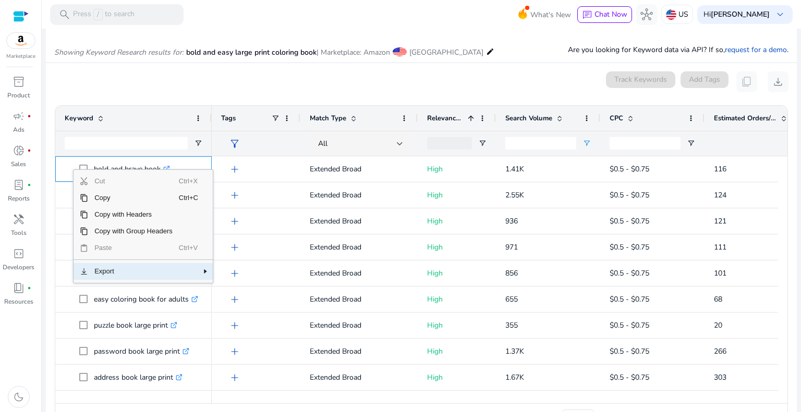
click at [164, 274] on span "Export" at bounding box center [133, 271] width 91 height 17
click at [250, 275] on span "CSV Export" at bounding box center [250, 275] width 48 height 17
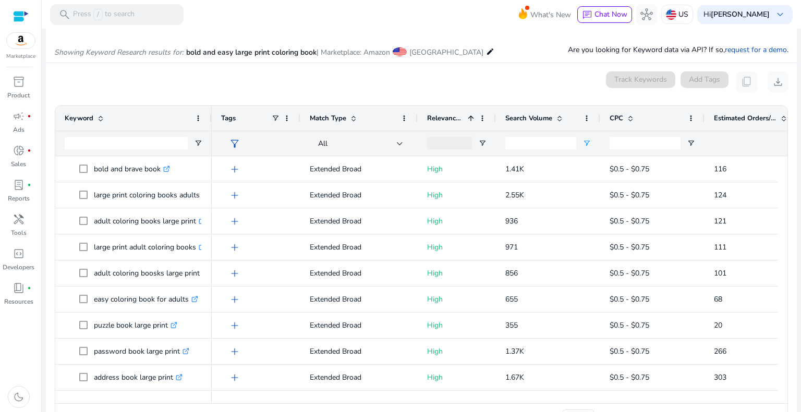
drag, startPoint x: 588, startPoint y: 404, endPoint x: 740, endPoint y: 400, distance: 152.3
click at [740, 400] on div "Drag here to set row groups Drag here to set column labels Keyword Tags 1" at bounding box center [421, 267] width 733 height 324
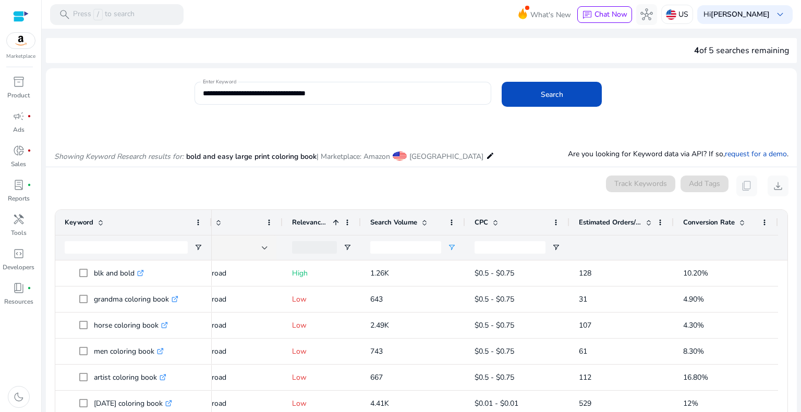
scroll to position [313, 0]
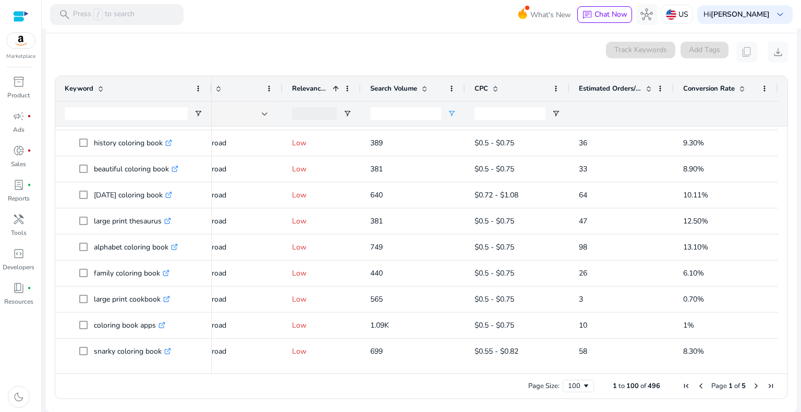
click at [766, 389] on span "Last Page" at bounding box center [770, 386] width 8 height 8
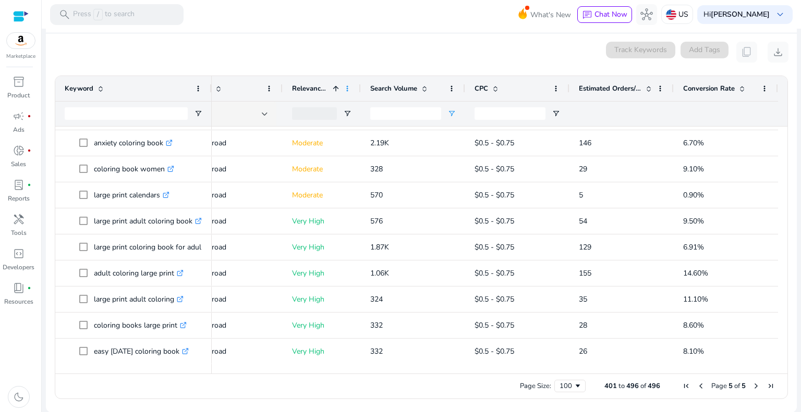
scroll to position [0, 0]
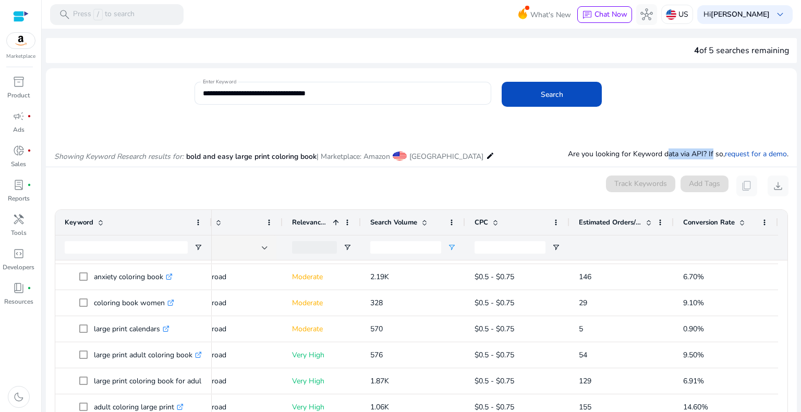
click at [706, 154] on p "Are you looking for Keyword data via API? If so, request for a demo ." at bounding box center [678, 154] width 221 height 11
click at [274, 128] on div "Showing Keyword Research results for: bold and easy large print coloring book |…" at bounding box center [421, 145] width 751 height 43
click at [21, 153] on span "donut_small" at bounding box center [19, 150] width 13 height 13
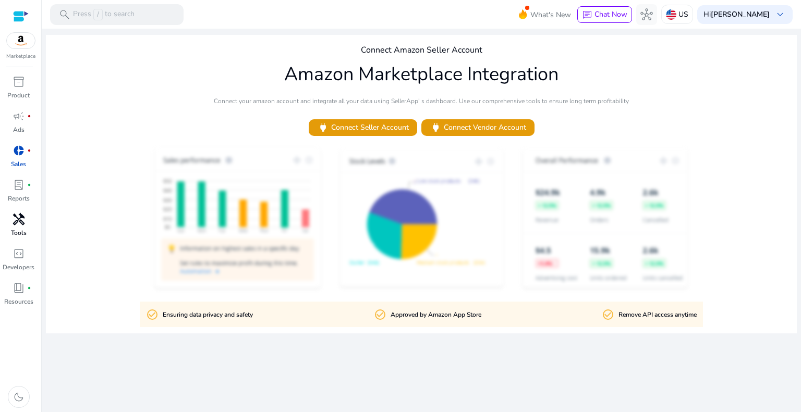
click at [21, 227] on div "handyman" at bounding box center [18, 219] width 29 height 17
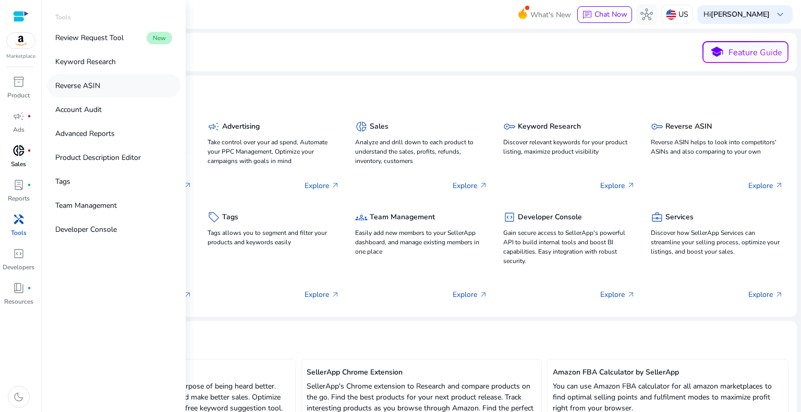
click at [100, 87] on link "Reverse ASIN" at bounding box center [113, 85] width 133 height 23
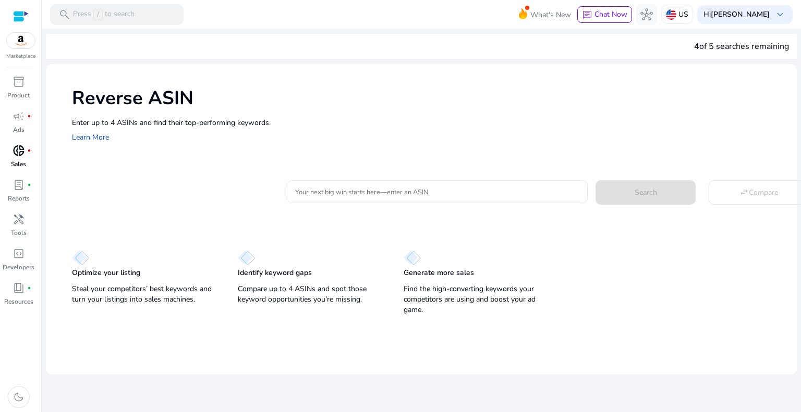
click at [379, 188] on input "Your next big win starts here—enter an ASIN" at bounding box center [437, 191] width 284 height 11
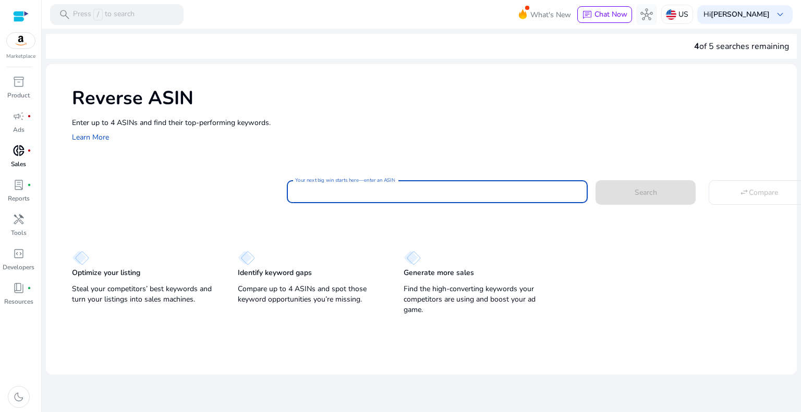
click at [396, 193] on input "Your next big win starts here—enter an ASIN" at bounding box center [437, 191] width 284 height 11
click at [19, 242] on link "handyman Tools" at bounding box center [18, 228] width 37 height 34
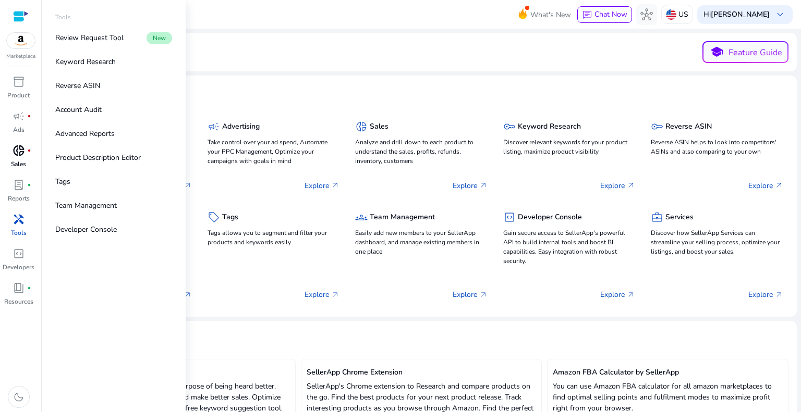
click at [21, 226] on span "handyman" at bounding box center [19, 219] width 13 height 13
click at [104, 82] on link "Reverse ASIN" at bounding box center [113, 85] width 133 height 23
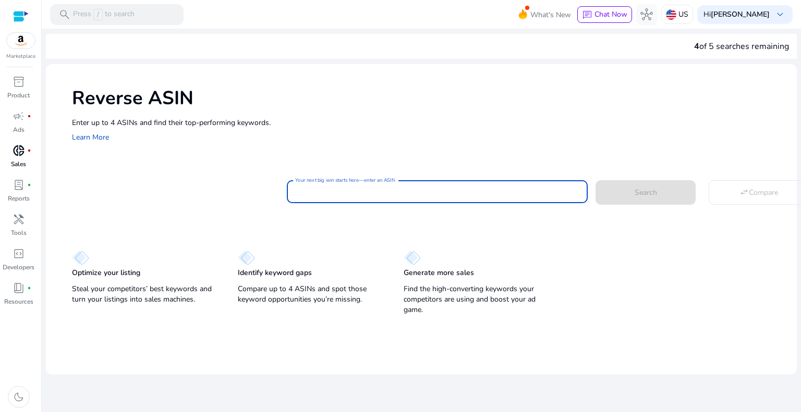
click at [486, 193] on input "Your next big win starts here—enter an ASIN" at bounding box center [437, 191] width 284 height 11
paste input "**********"
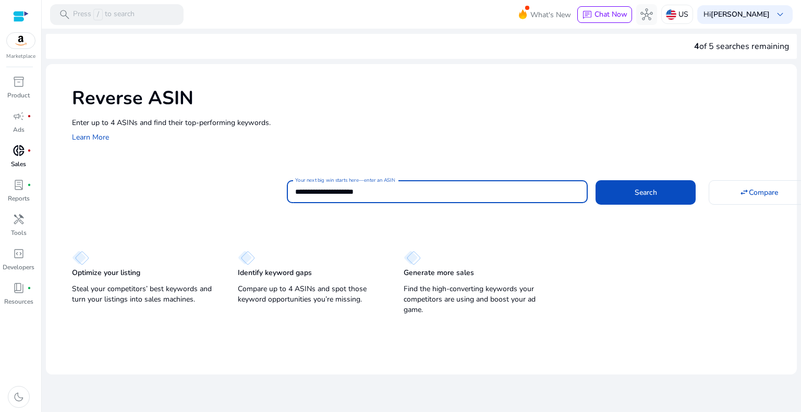
type input "**********"
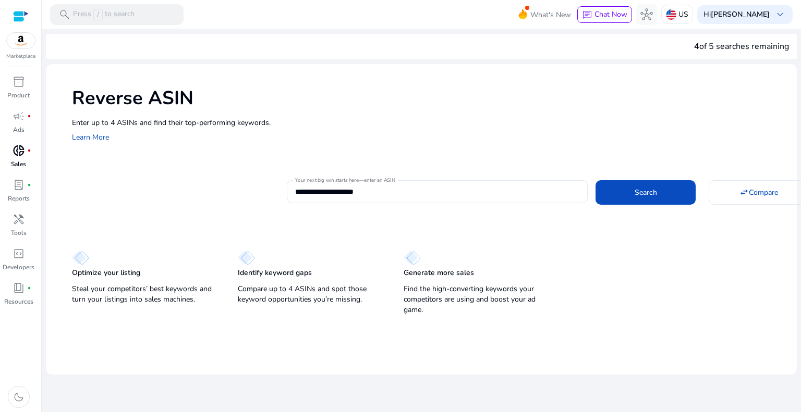
click at [698, 202] on div "**********" at bounding box center [538, 191] width 502 height 26
click at [661, 189] on span at bounding box center [645, 192] width 100 height 25
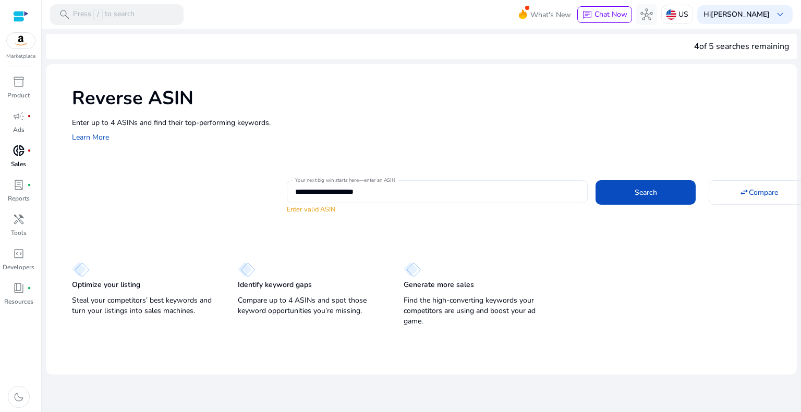
click at [396, 196] on input "**********" at bounding box center [437, 191] width 284 height 11
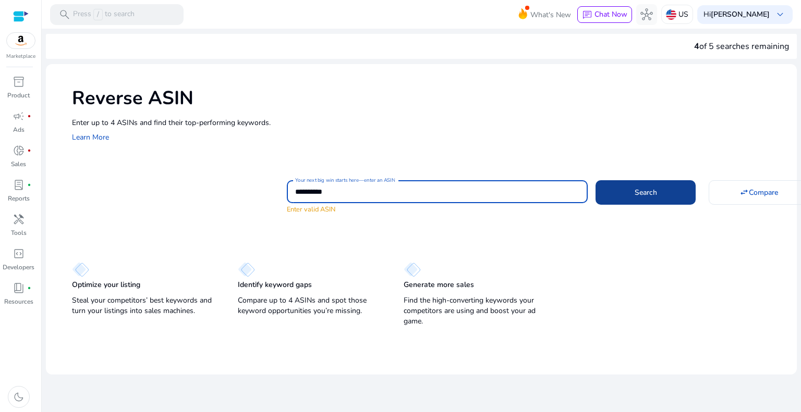
type input "**********"
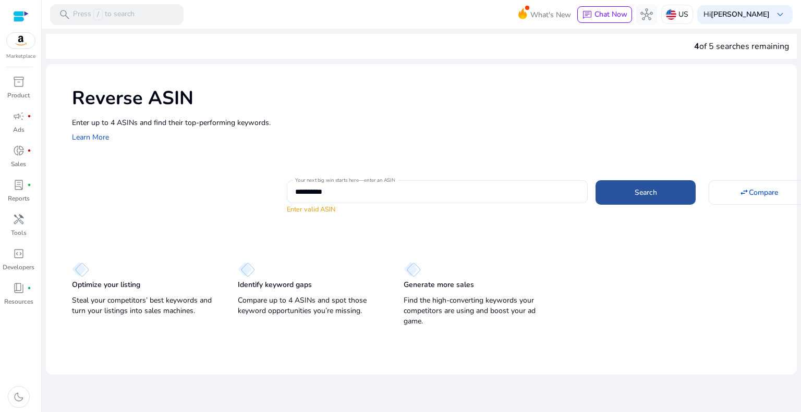
click at [634, 198] on button "Search" at bounding box center [645, 192] width 100 height 24
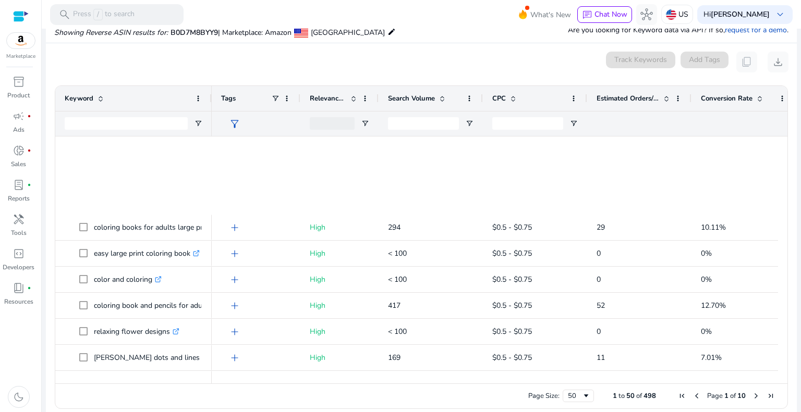
scroll to position [1065, 0]
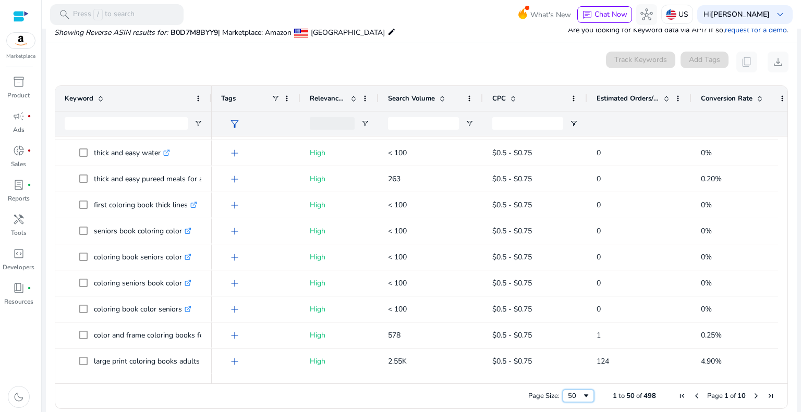
click at [569, 396] on div "50" at bounding box center [575, 396] width 14 height 9
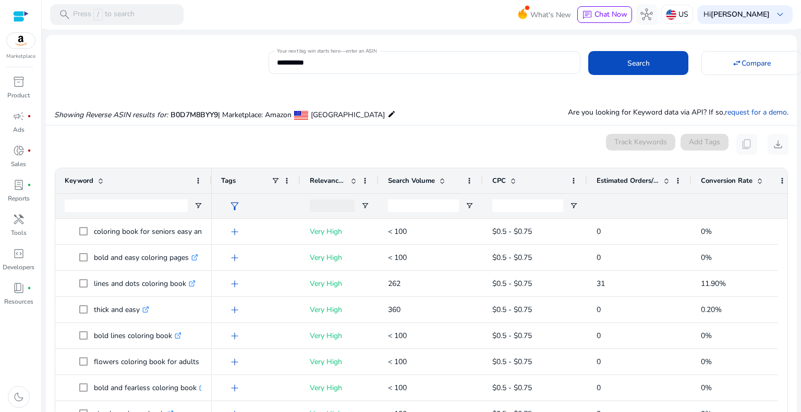
scroll to position [52, 0]
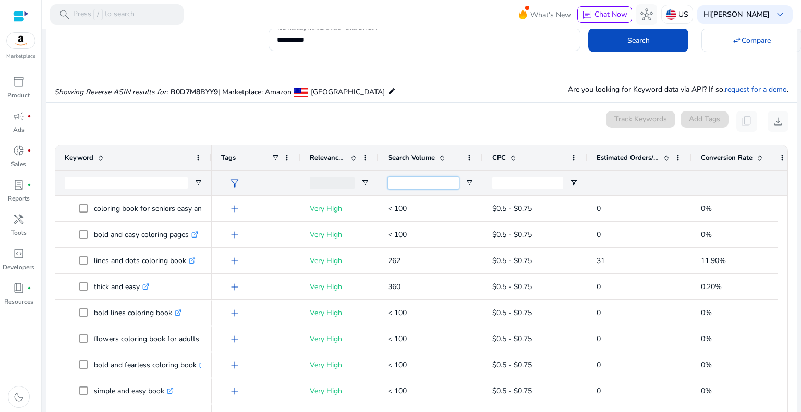
click at [438, 185] on input "Search Volume Filter Input" at bounding box center [423, 183] width 71 height 13
click at [469, 183] on span "Open Filter Menu" at bounding box center [469, 183] width 8 height 8
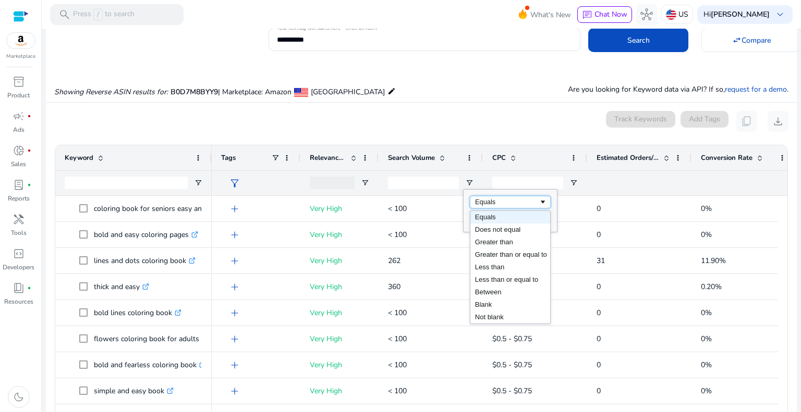
click at [506, 205] on div "Equals" at bounding box center [507, 202] width 64 height 8
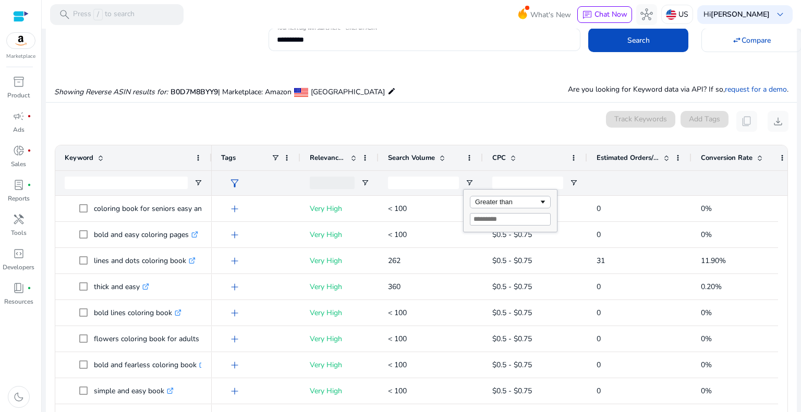
click at [503, 226] on div "Greater than" at bounding box center [510, 211] width 93 height 42
click at [505, 219] on input "Filter Value" at bounding box center [510, 219] width 81 height 13
type input "***"
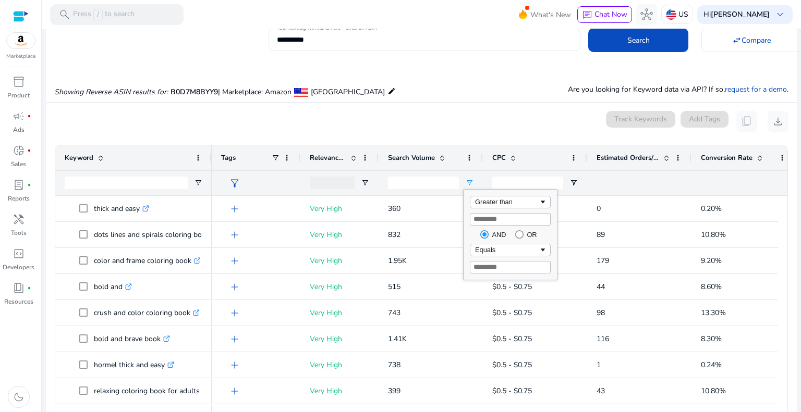
click at [496, 127] on div "0 keyword(s) selected Track Keywords Add Tags content_copy download" at bounding box center [421, 121] width 734 height 21
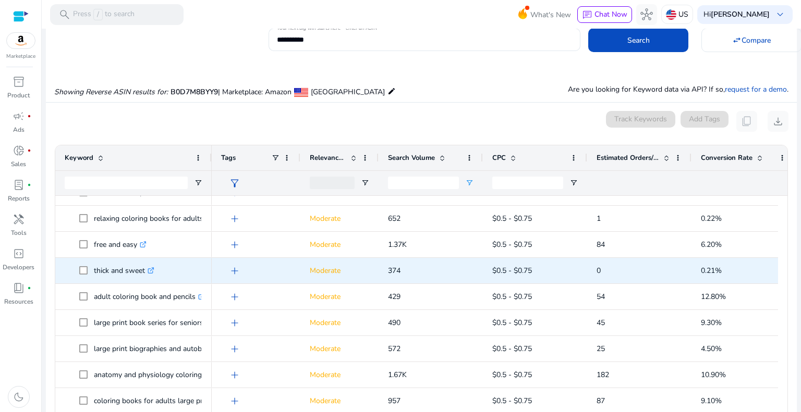
scroll to position [0, 0]
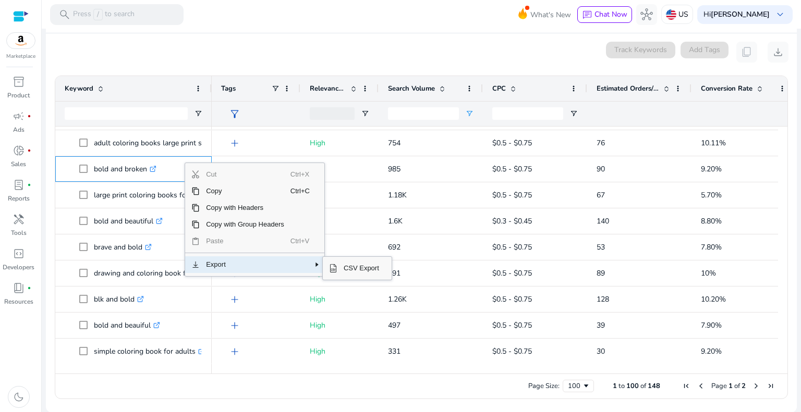
click at [238, 262] on span "Export" at bounding box center [245, 265] width 91 height 17
click at [352, 266] on span "CSV Export" at bounding box center [361, 268] width 48 height 17
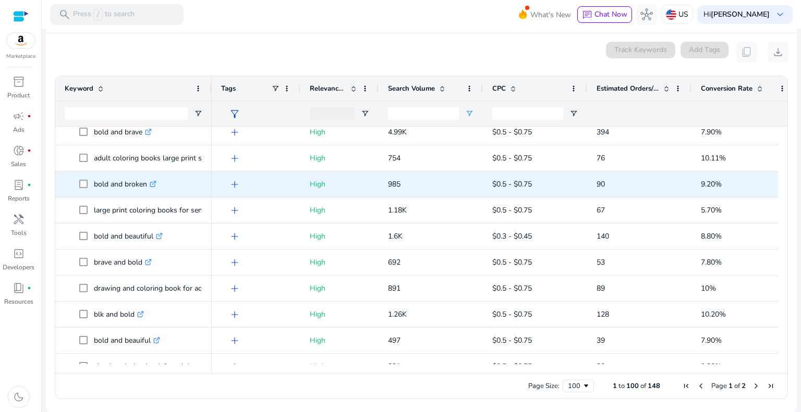
scroll to position [387, 0]
